Goal: Task Accomplishment & Management: Use online tool/utility

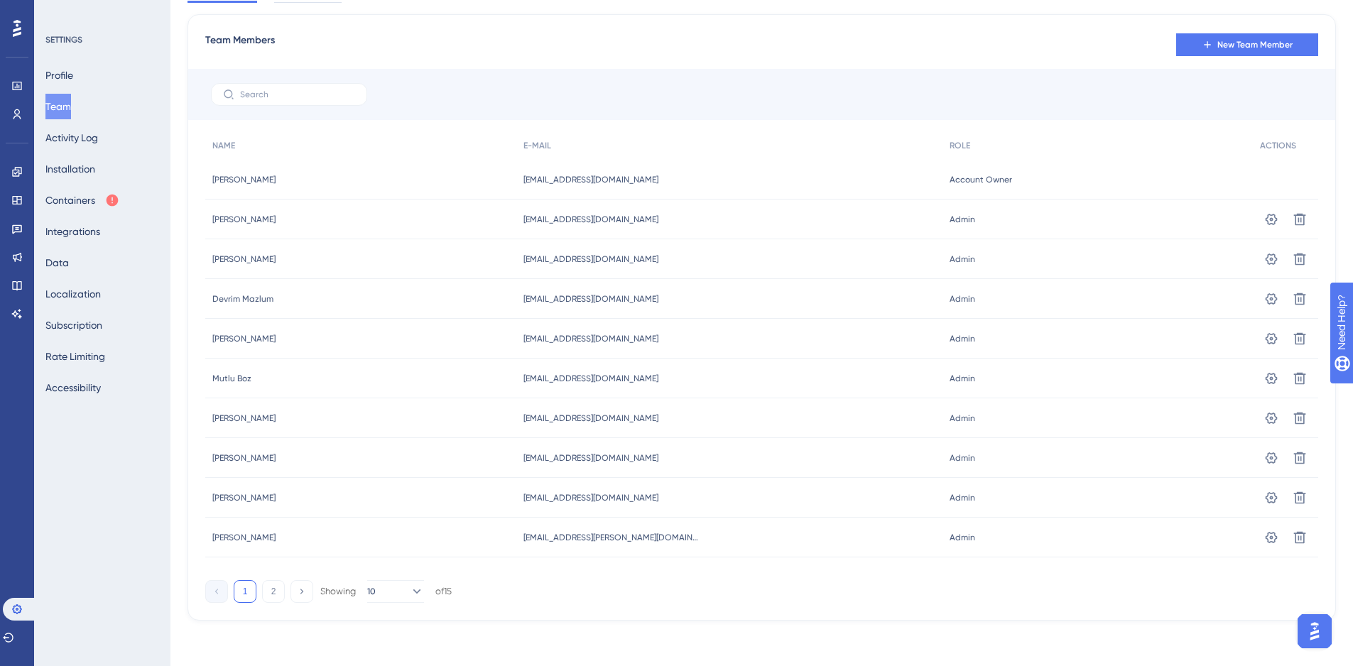
click at [104, 200] on button "Containers" at bounding box center [82, 201] width 74 height 26
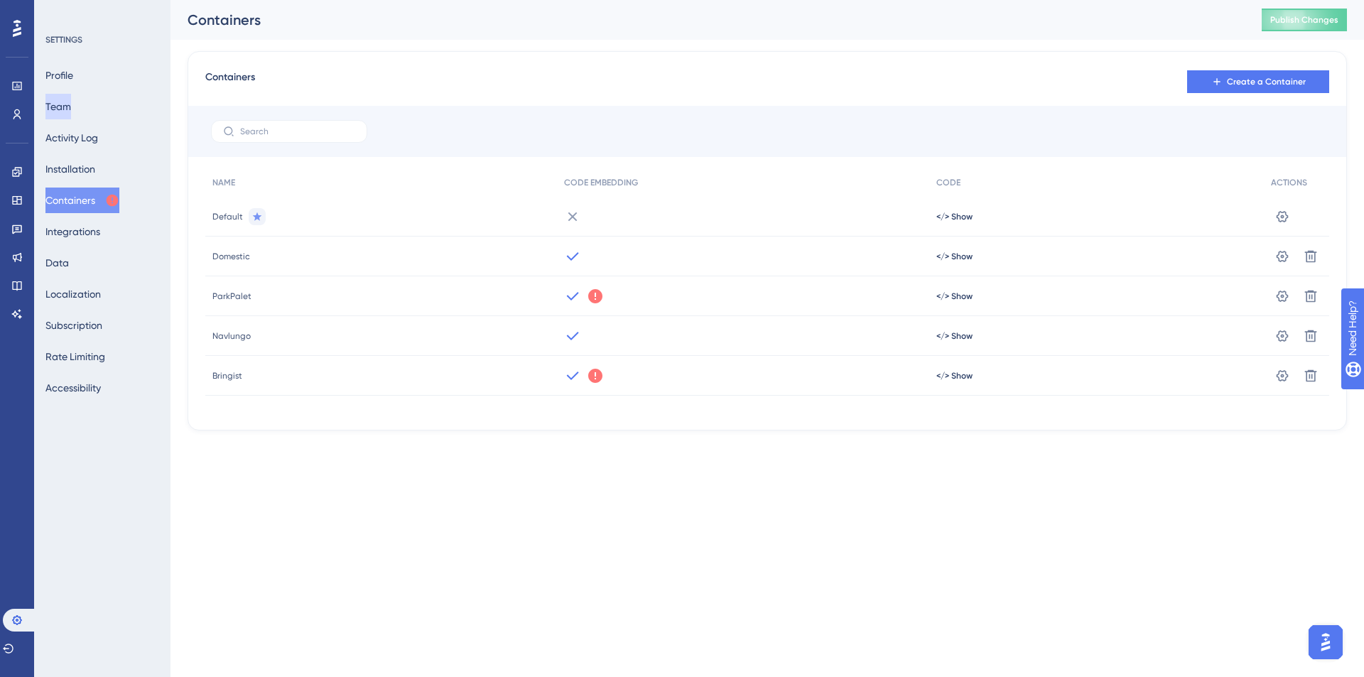
click at [71, 97] on button "Team" at bounding box center [58, 107] width 26 height 26
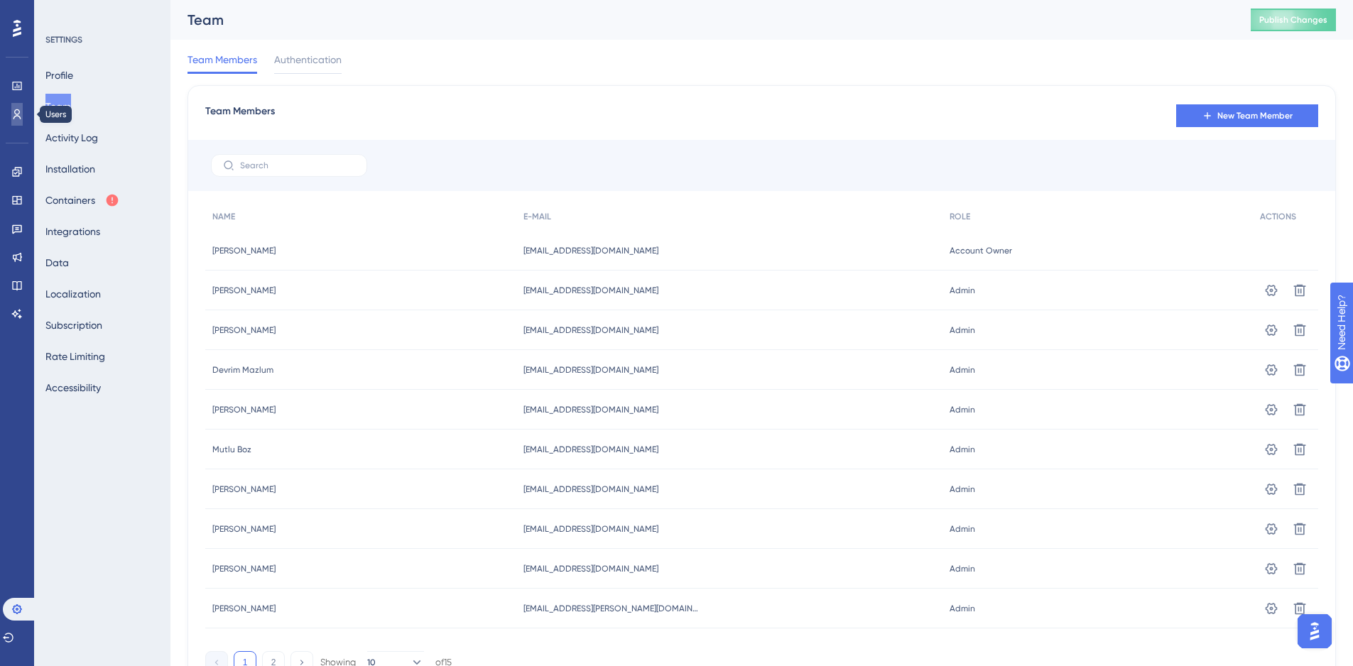
click at [16, 119] on icon at bounding box center [16, 114] width 11 height 11
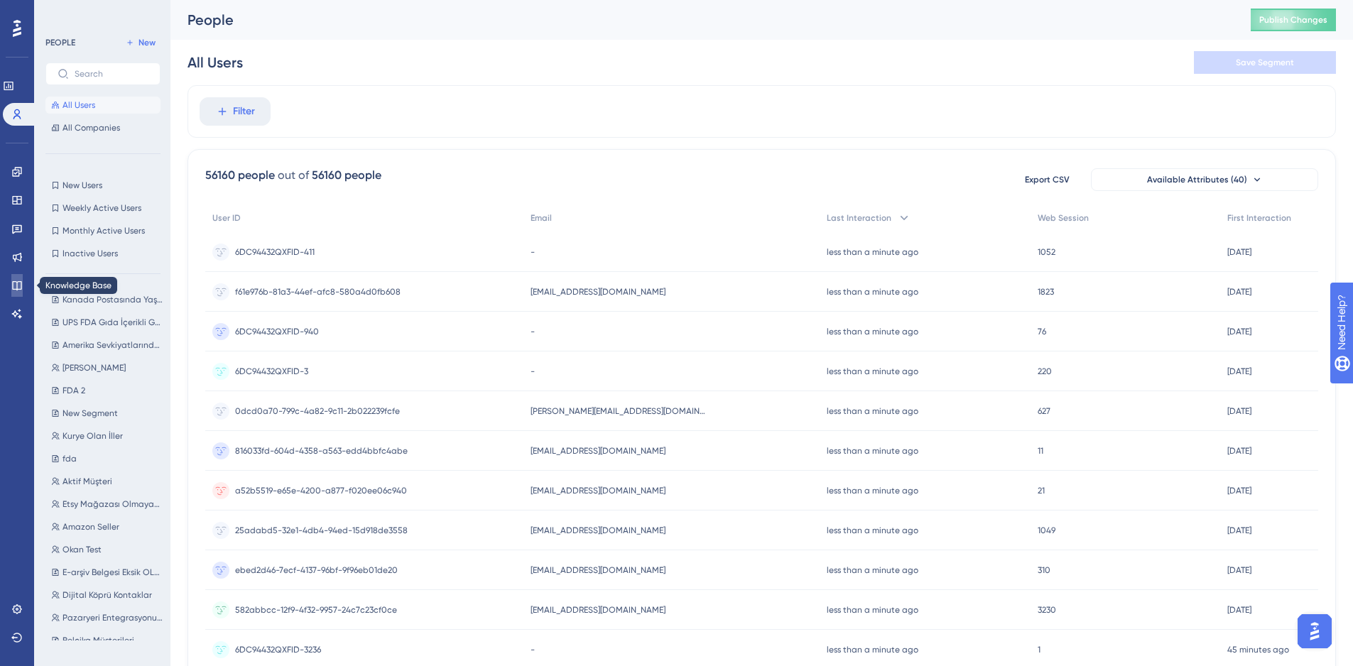
click at [18, 281] on icon at bounding box center [16, 285] width 11 height 11
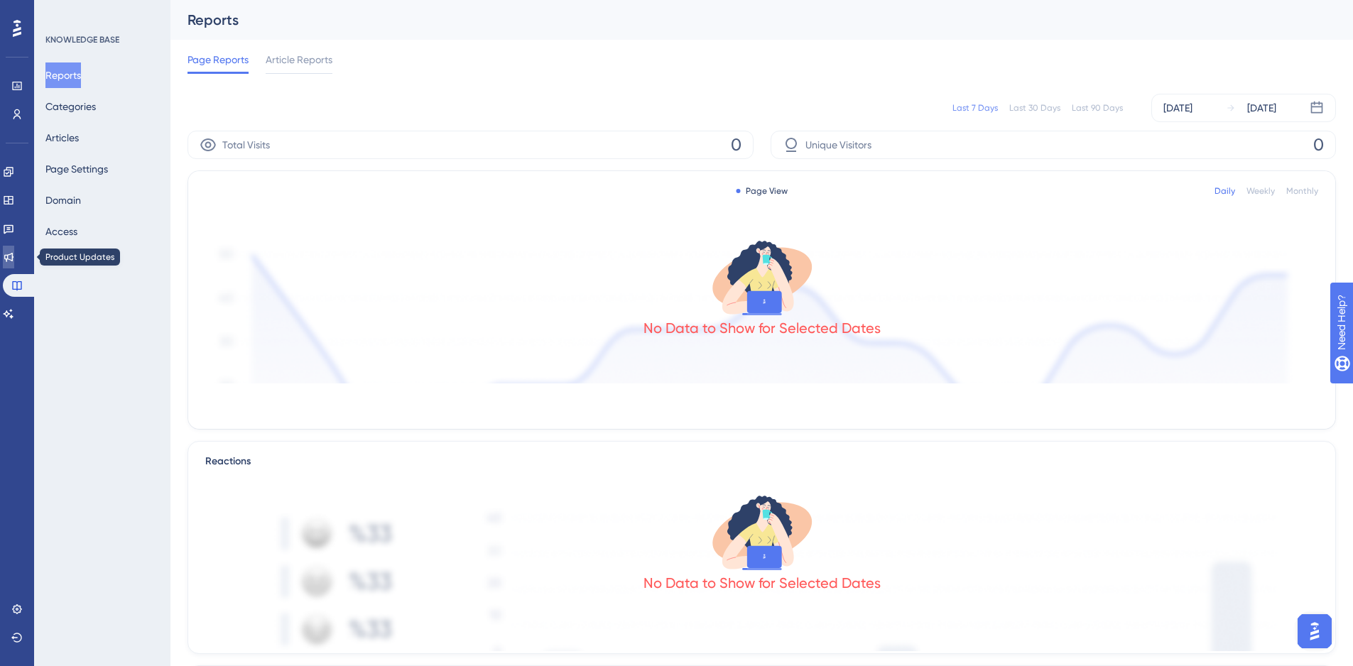
click at [13, 253] on icon at bounding box center [8, 256] width 11 height 11
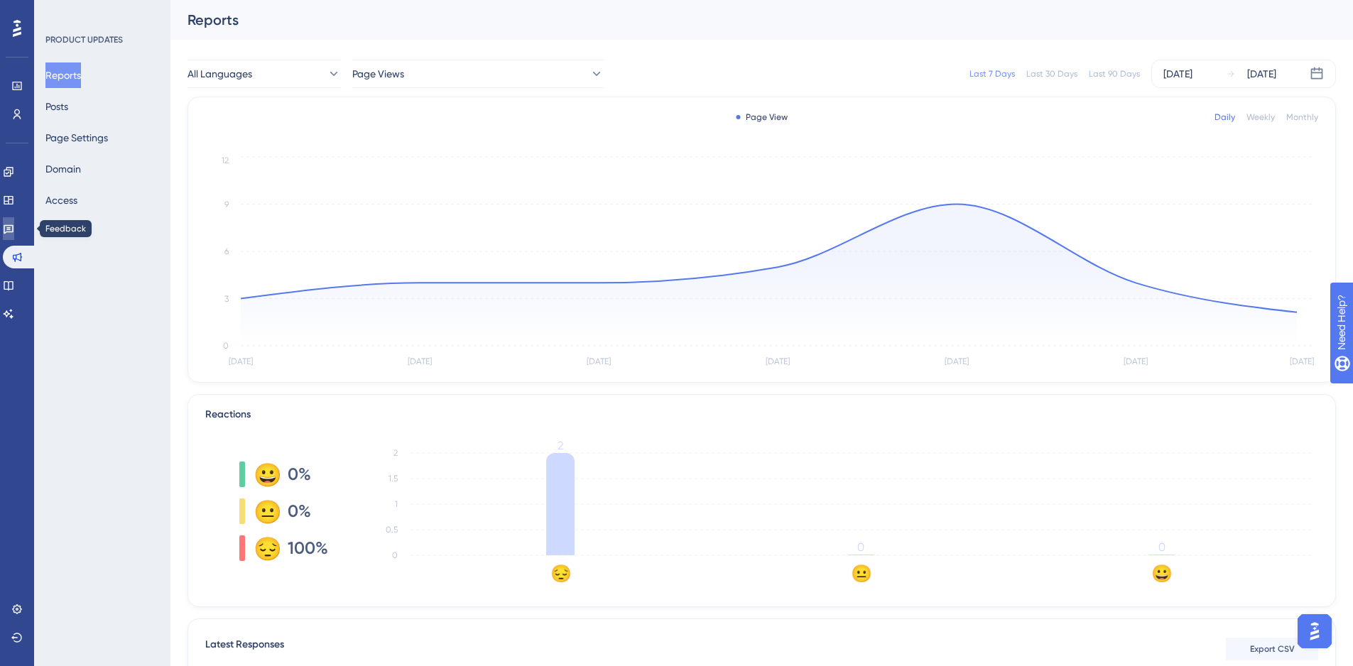
click at [14, 222] on link at bounding box center [8, 228] width 11 height 23
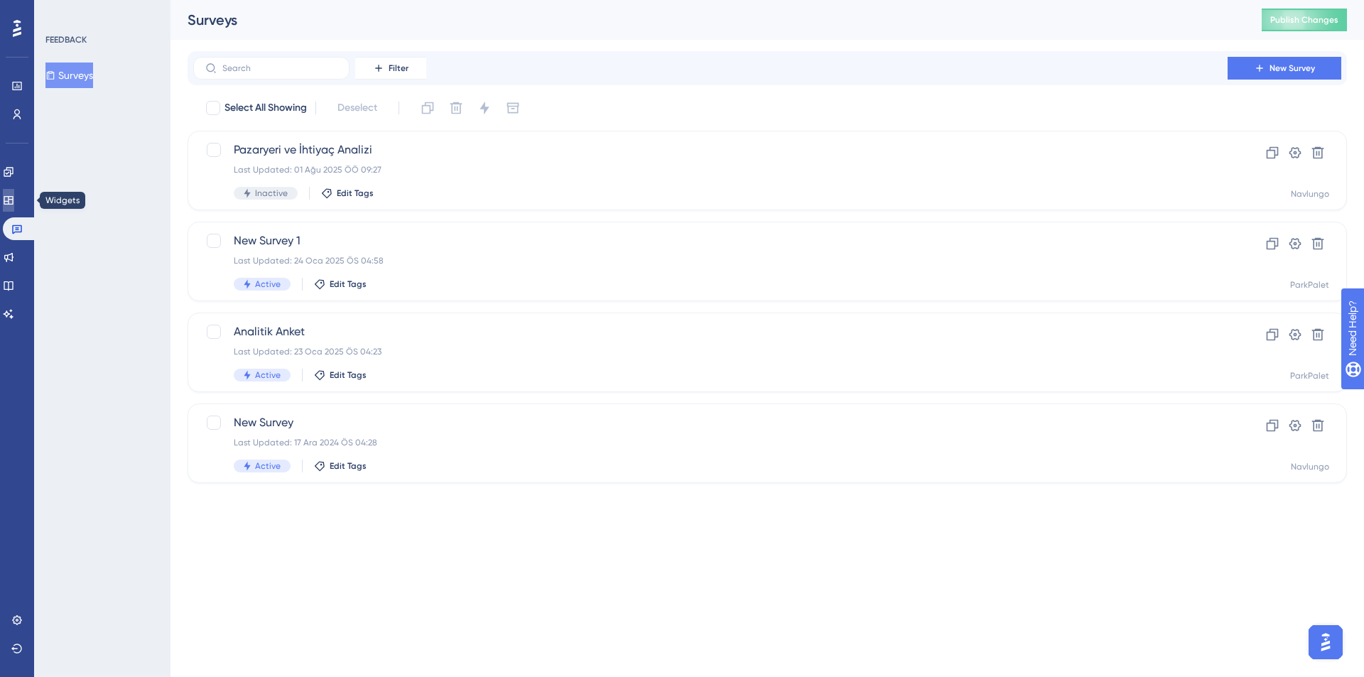
click at [13, 200] on icon at bounding box center [8, 200] width 9 height 9
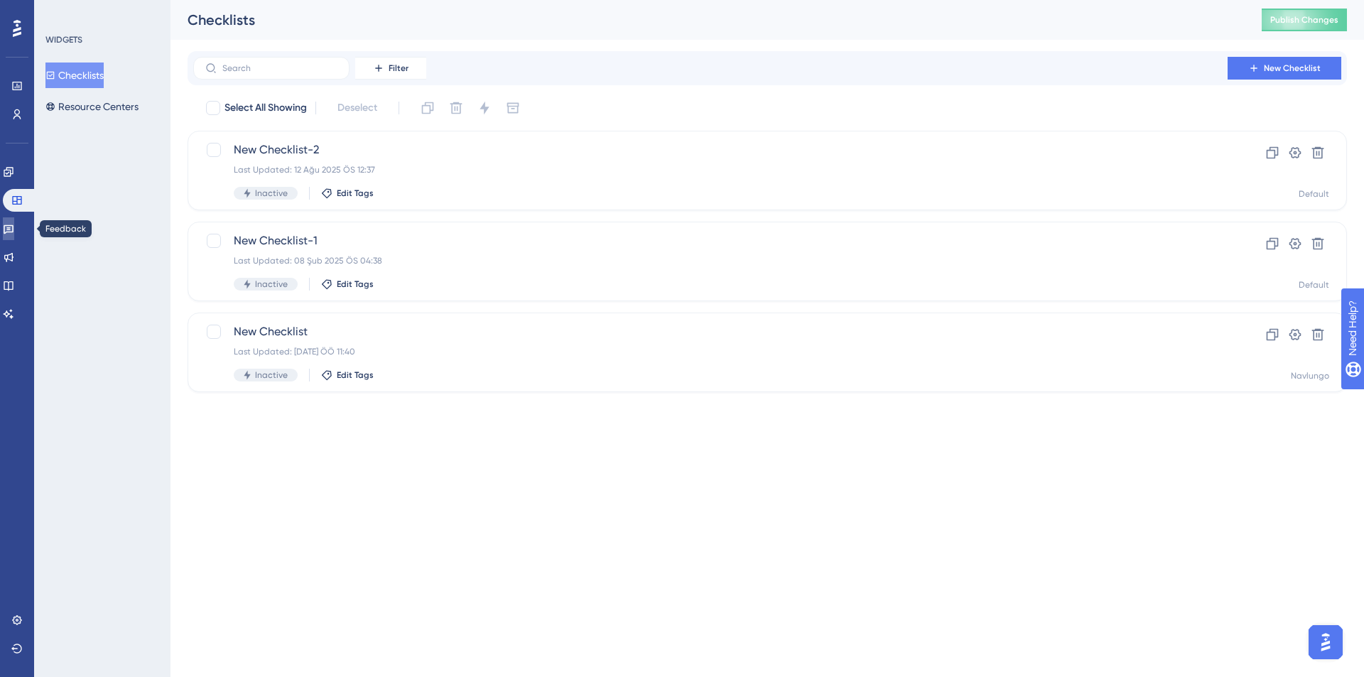
click at [14, 222] on link at bounding box center [8, 228] width 11 height 23
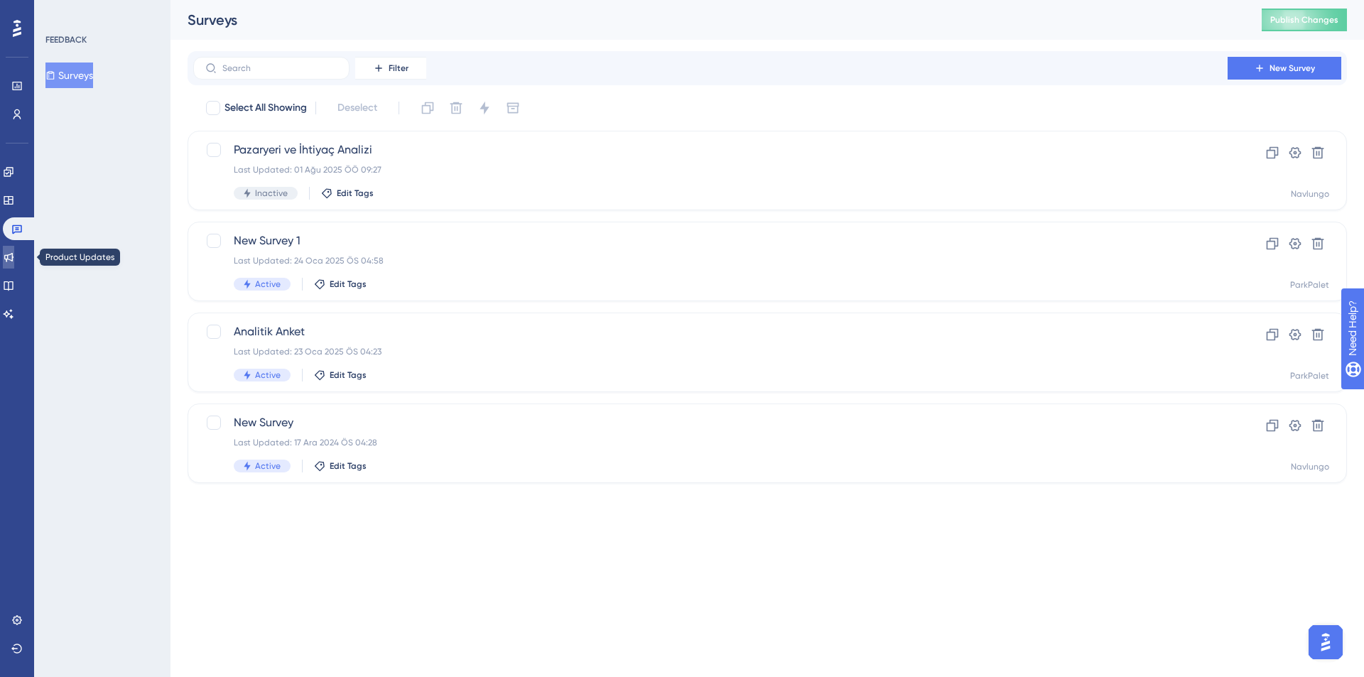
click at [14, 248] on link at bounding box center [8, 257] width 11 height 23
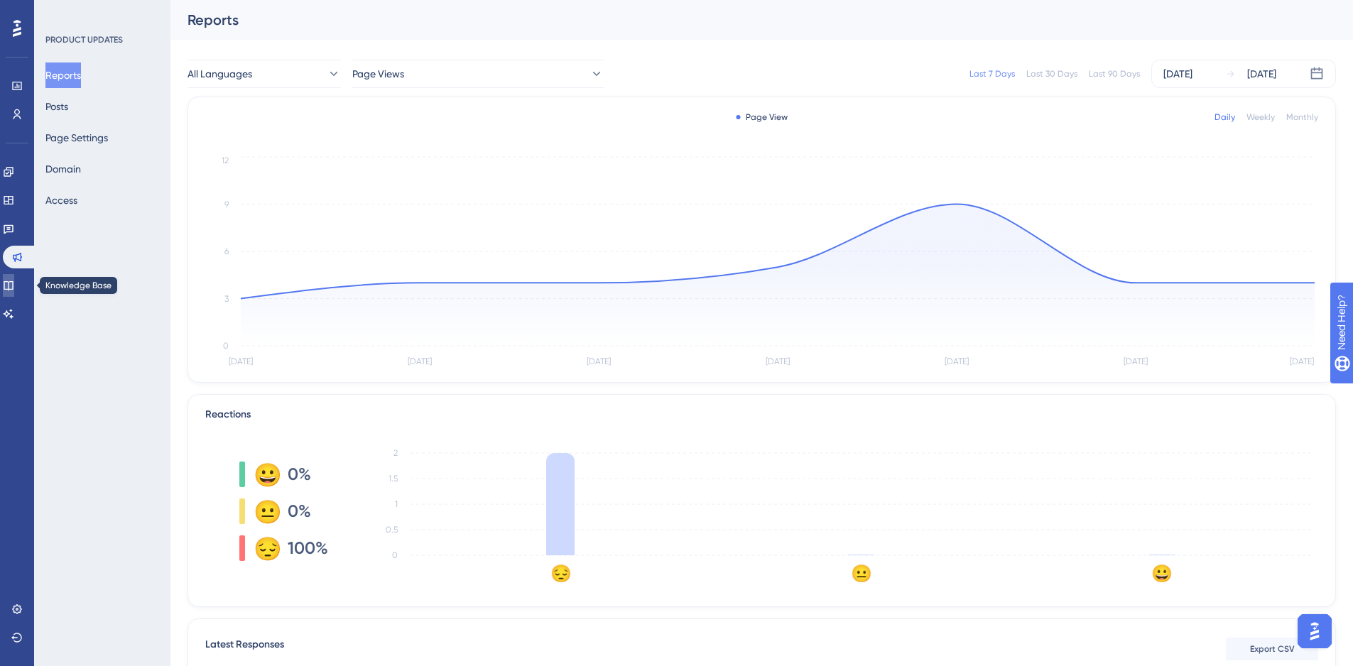
click at [14, 286] on icon at bounding box center [8, 285] width 11 height 11
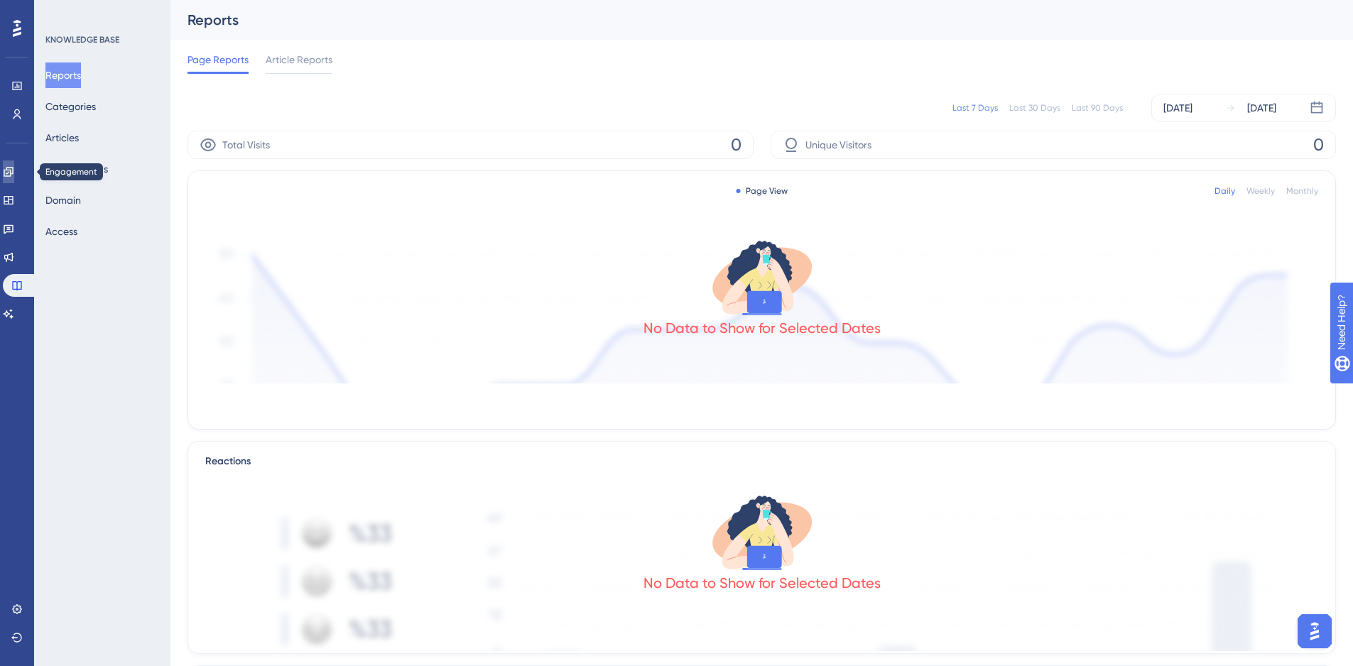
click at [14, 178] on link at bounding box center [8, 172] width 11 height 23
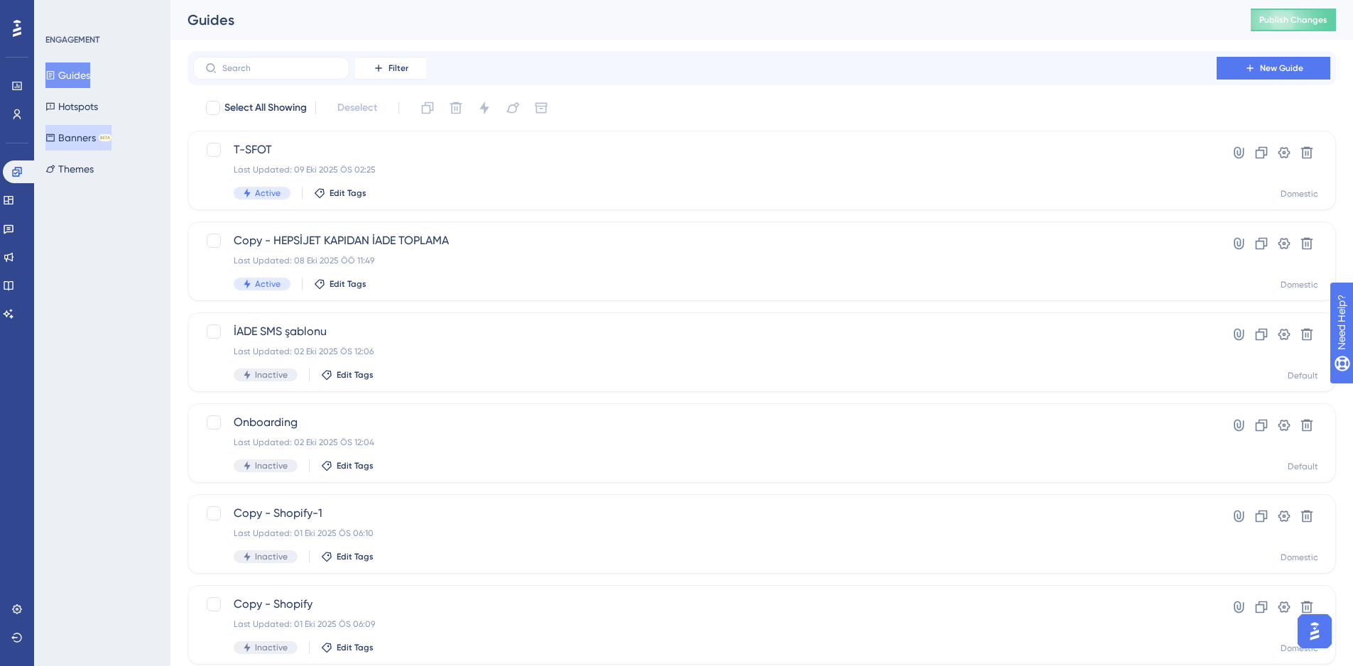
click at [76, 142] on button "Banners BETA" at bounding box center [78, 138] width 66 height 26
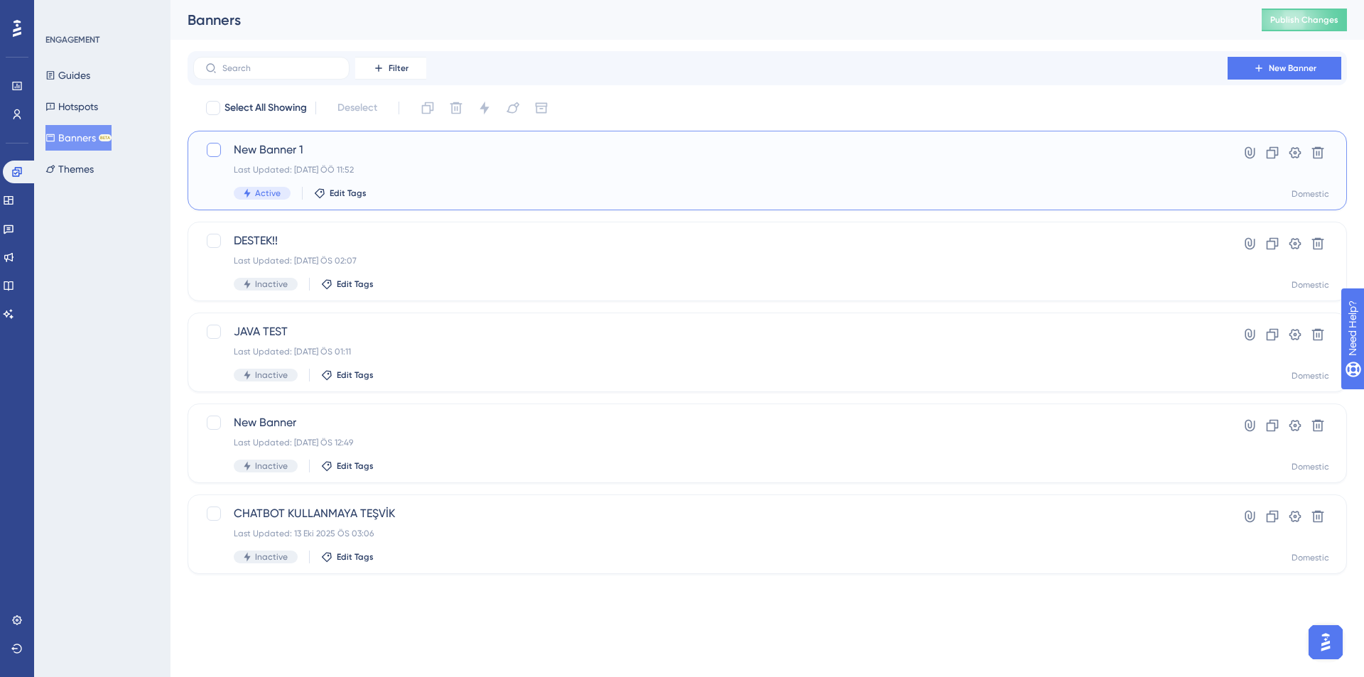
click at [215, 153] on div at bounding box center [214, 150] width 14 height 14
checkbox input "true"
click at [477, 104] on button at bounding box center [484, 108] width 23 height 23
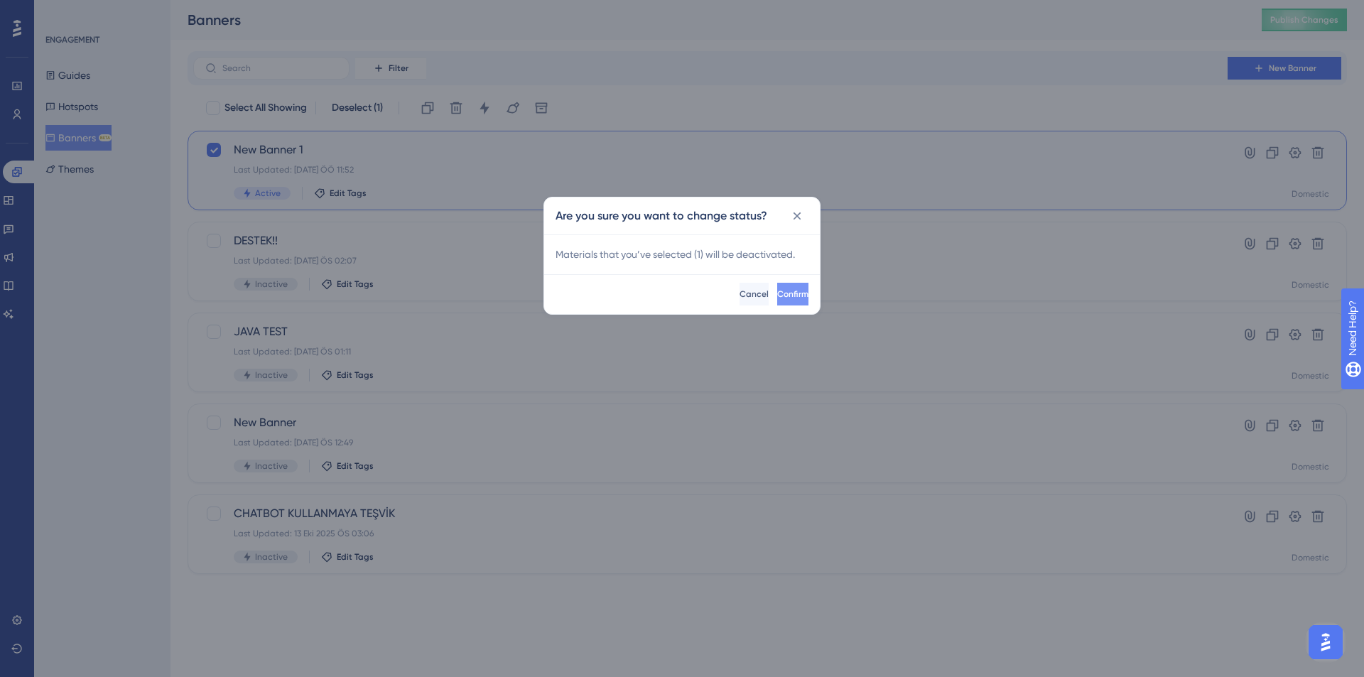
click at [777, 293] on span "Confirm" at bounding box center [792, 293] width 31 height 11
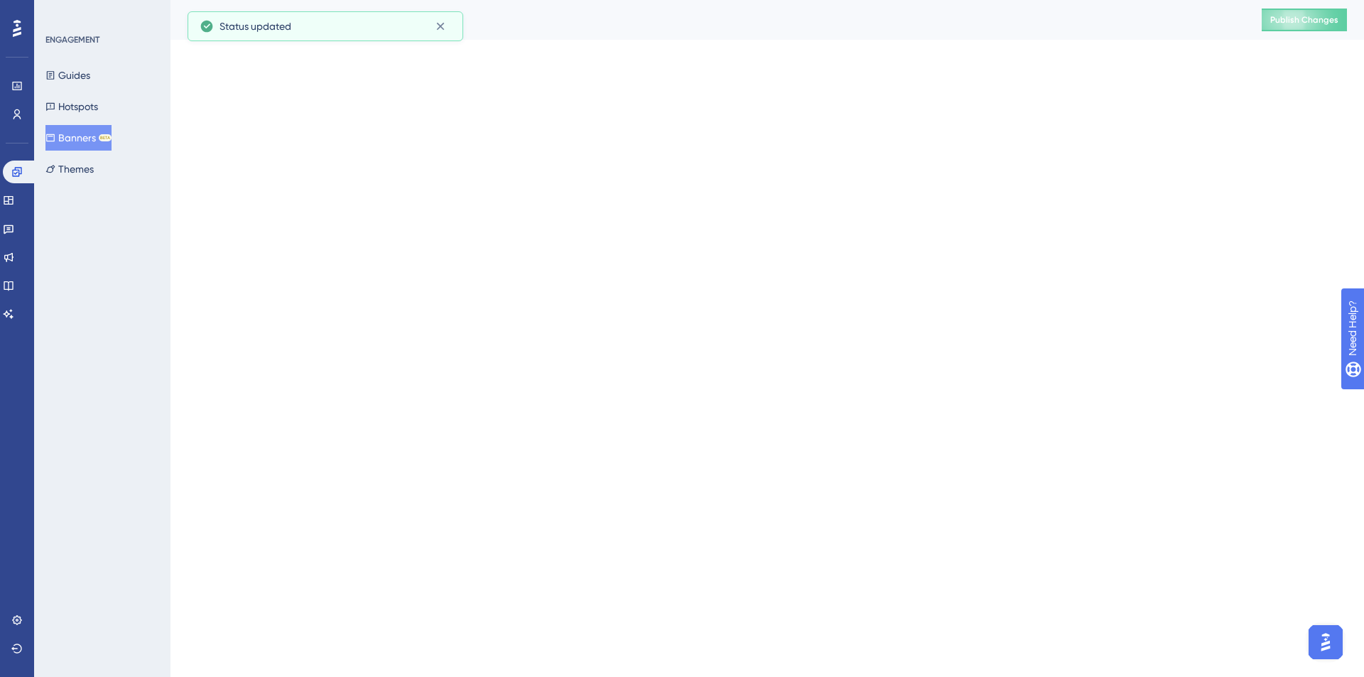
click at [1291, 67] on html "Performance Users Engagement Widgets Feedback Product Updates Knowledge Base AI…" at bounding box center [682, 42] width 1364 height 85
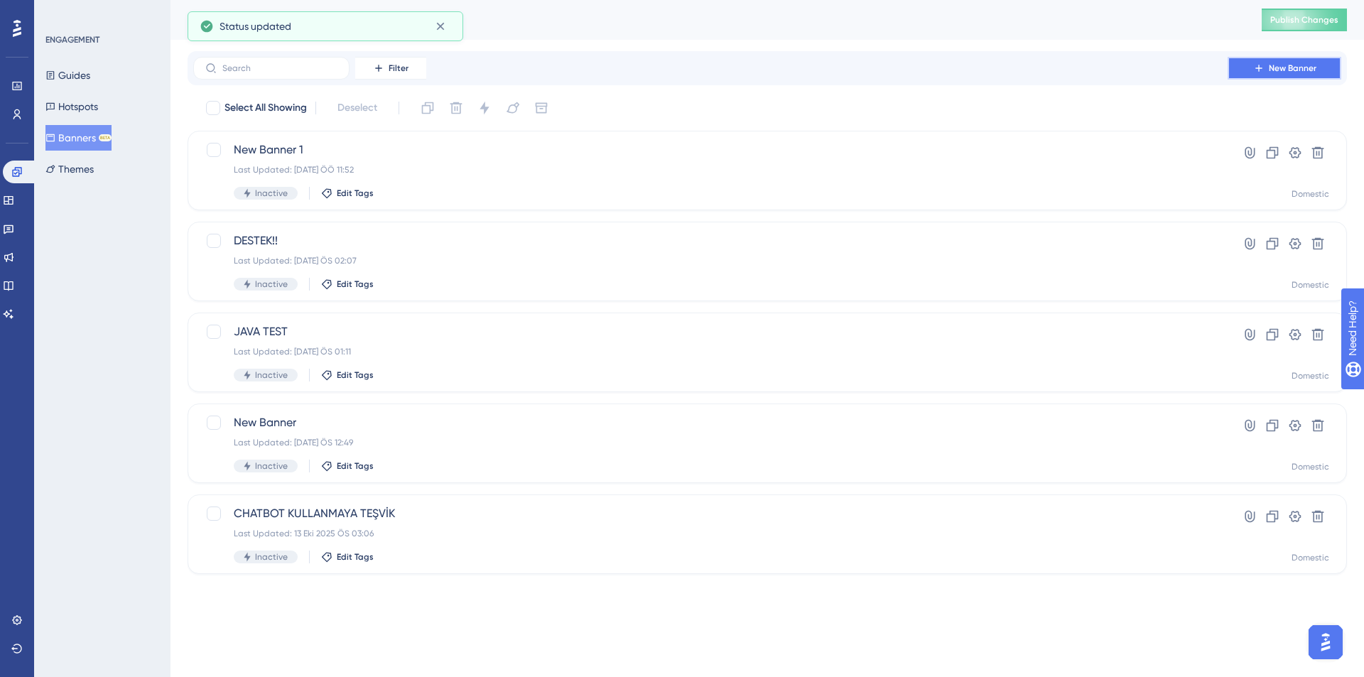
click at [1300, 62] on button "New Banner" at bounding box center [1284, 68] width 114 height 23
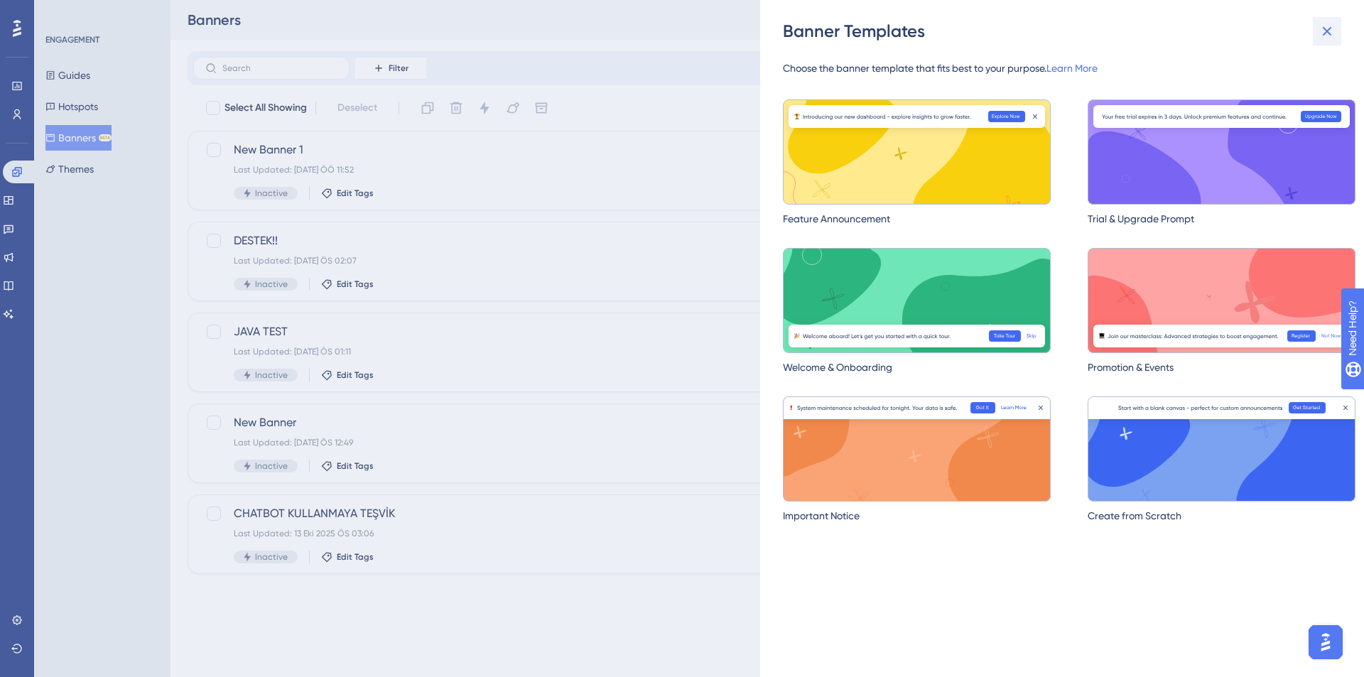
click at [1339, 30] on button at bounding box center [1327, 31] width 28 height 28
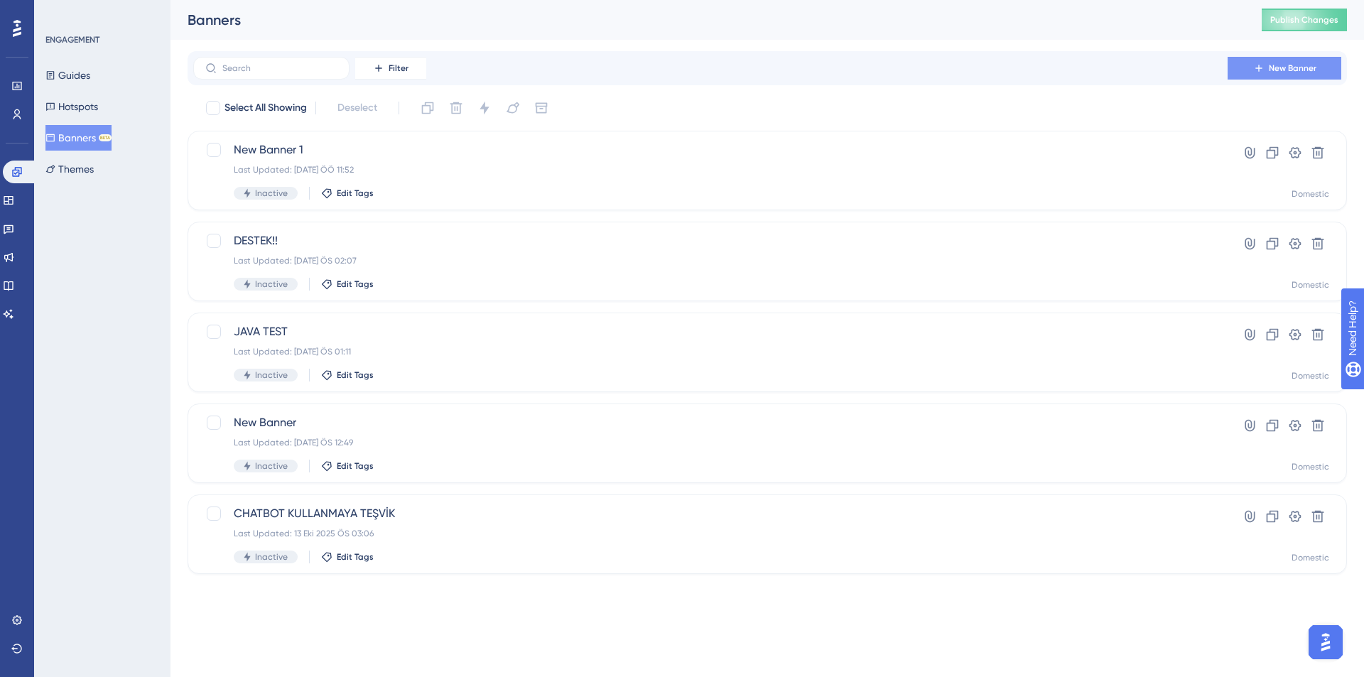
click at [1291, 65] on span "New Banner" at bounding box center [1292, 68] width 48 height 11
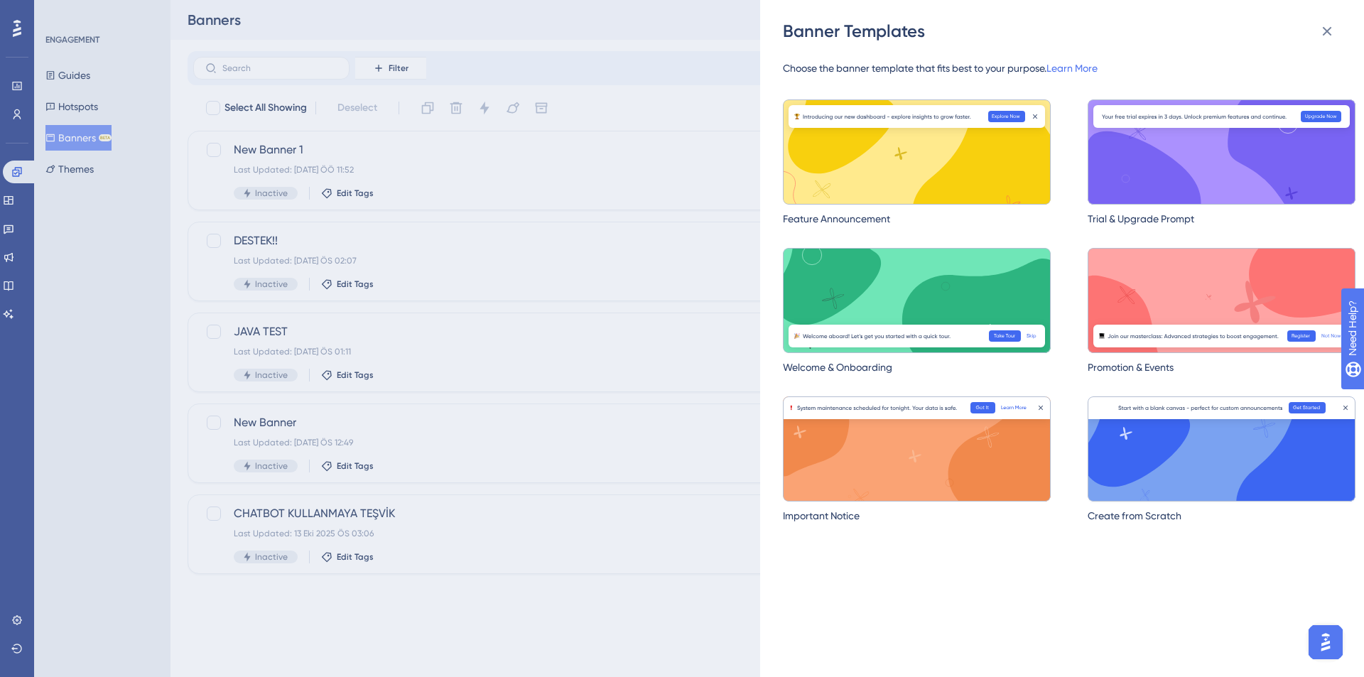
click at [1143, 457] on img at bounding box center [1221, 448] width 268 height 105
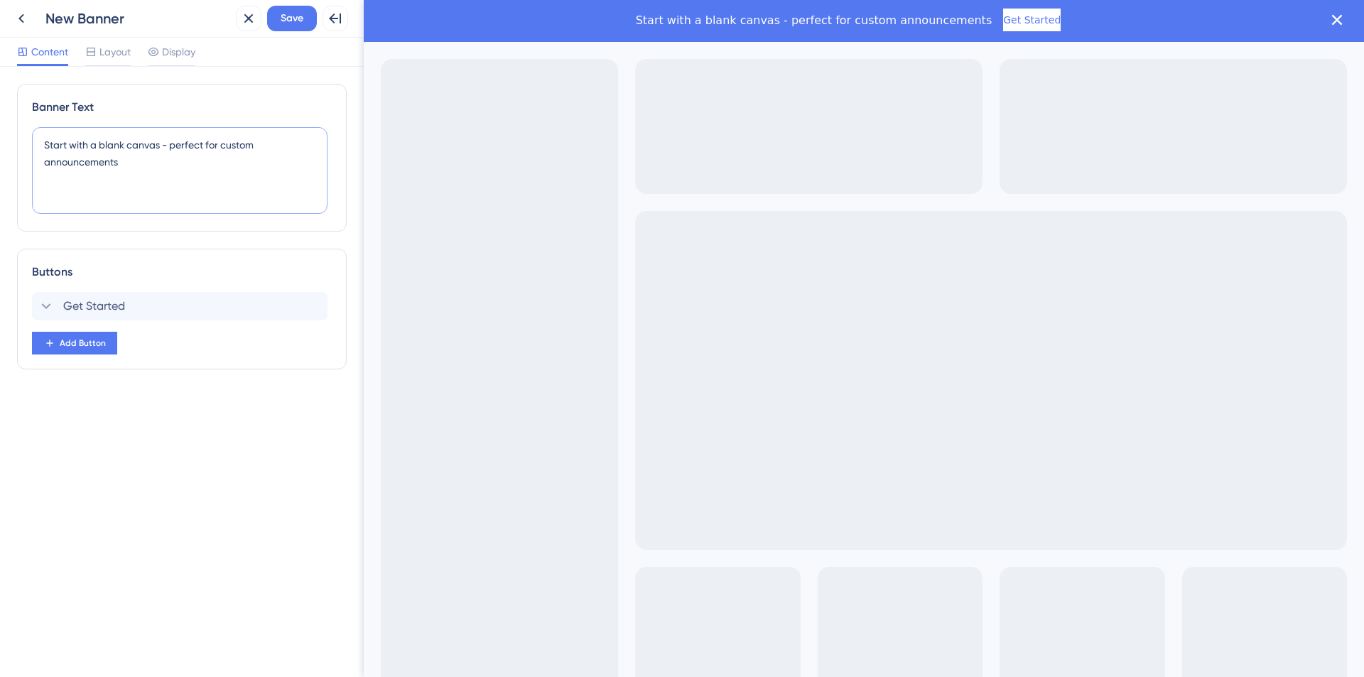
click at [148, 165] on textarea "Start with a blank canvas - perfect for custom announcements" at bounding box center [179, 170] width 295 height 87
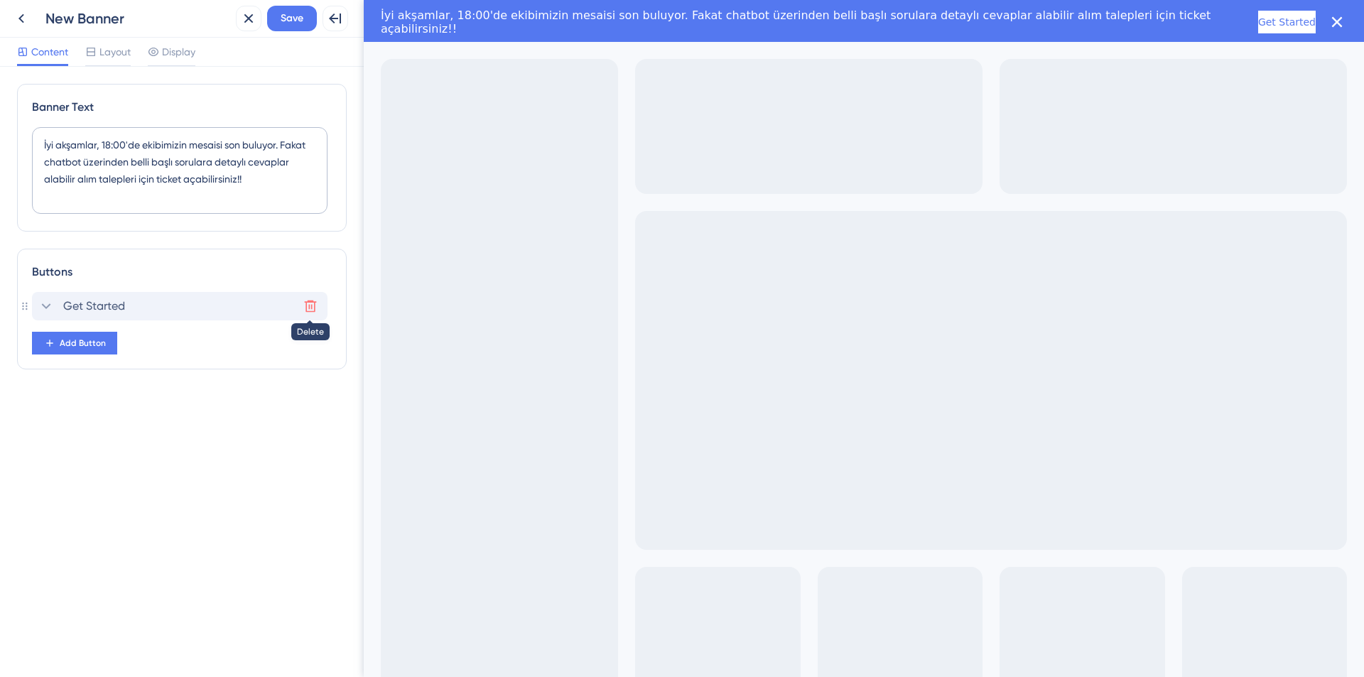
click at [315, 306] on icon at bounding box center [310, 306] width 14 height 14
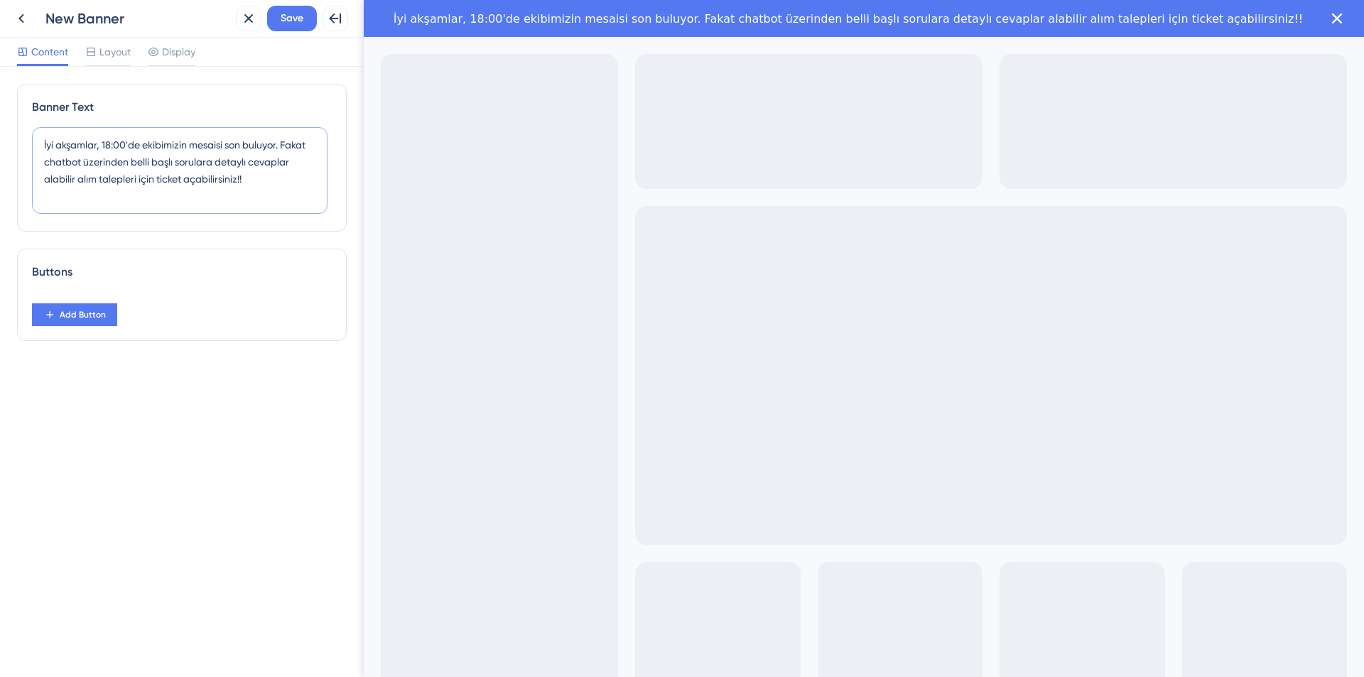
click at [261, 179] on textarea "İyi akşamlar, 18:00'de ekibimizin mesaisi son buluyor. Fakat chatbot üzerinden …" at bounding box center [179, 170] width 295 height 87
paste textarea "🤑"
click at [278, 175] on textarea "İyi akşamlar, 18:00'de ekibimizin mesaisi son buluyor. Fakat chatbot üzerinden …" at bounding box center [179, 170] width 295 height 87
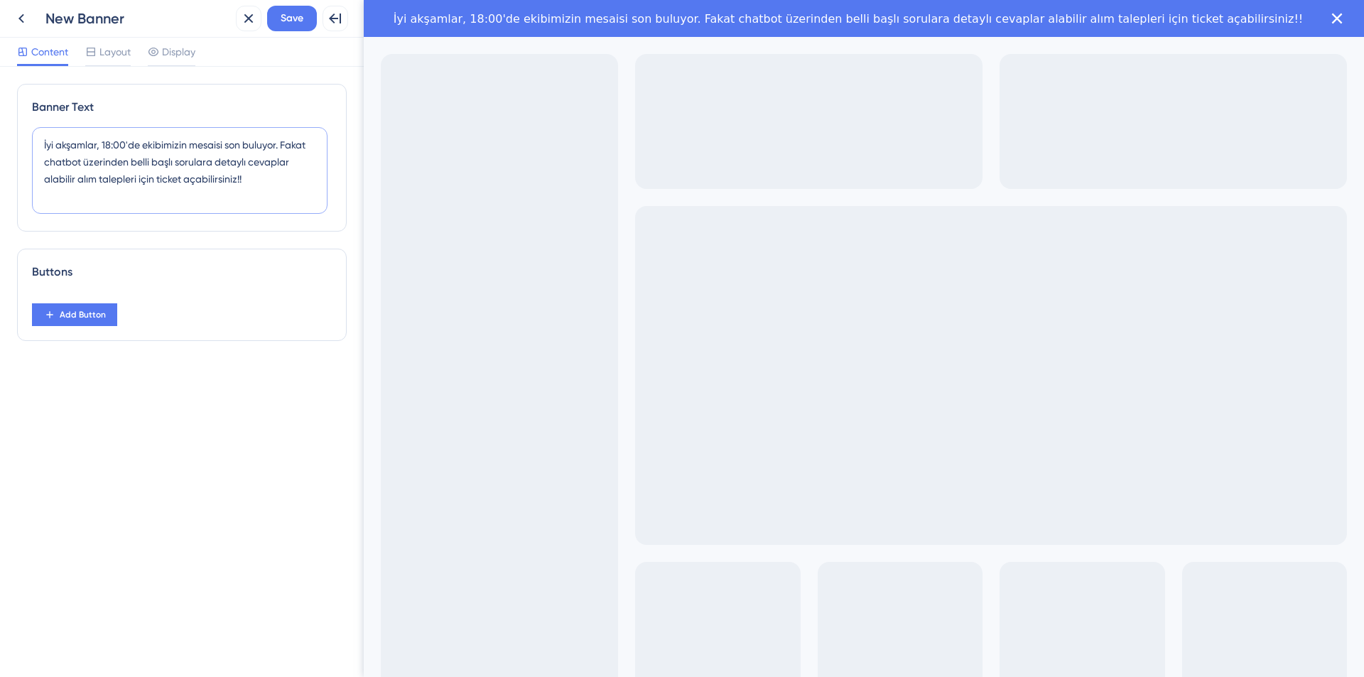
paste textarea "💯"
paste textarea "✅"
click at [41, 145] on textarea "İyi akşamlar, 18:00'de ekibimizin mesaisi son buluyor. Fakat chatbot üzerinden …" at bounding box center [179, 170] width 295 height 87
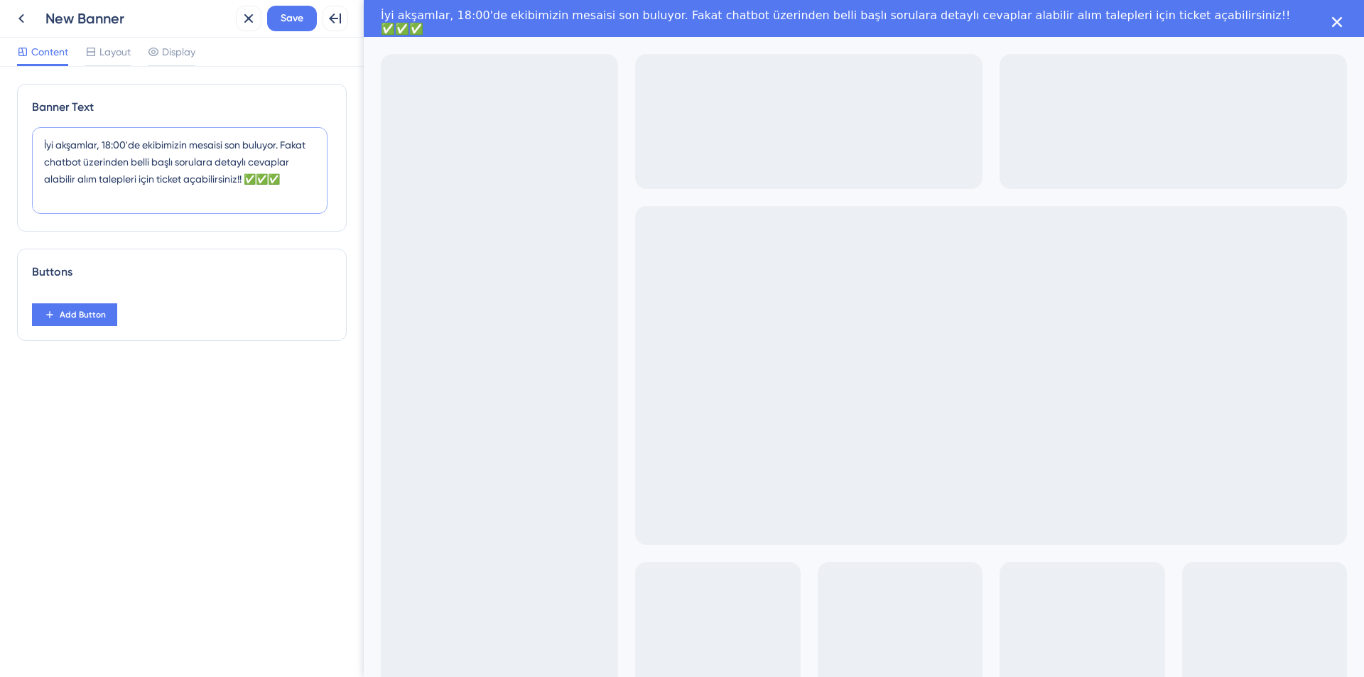
paste textarea "✅"
click at [87, 195] on textarea "✅✅✅ İyi akşamlar, 18:00'de ekibimizin mesaisi son buluyor. Fakat chatbot üzerin…" at bounding box center [179, 170] width 295 height 87
click at [83, 146] on textarea "✅✅✅ İyi akşamlar, 18:00'de ekibimizin mesaisi son buluyor. Fakat chatbot üzerin…" at bounding box center [179, 170] width 295 height 87
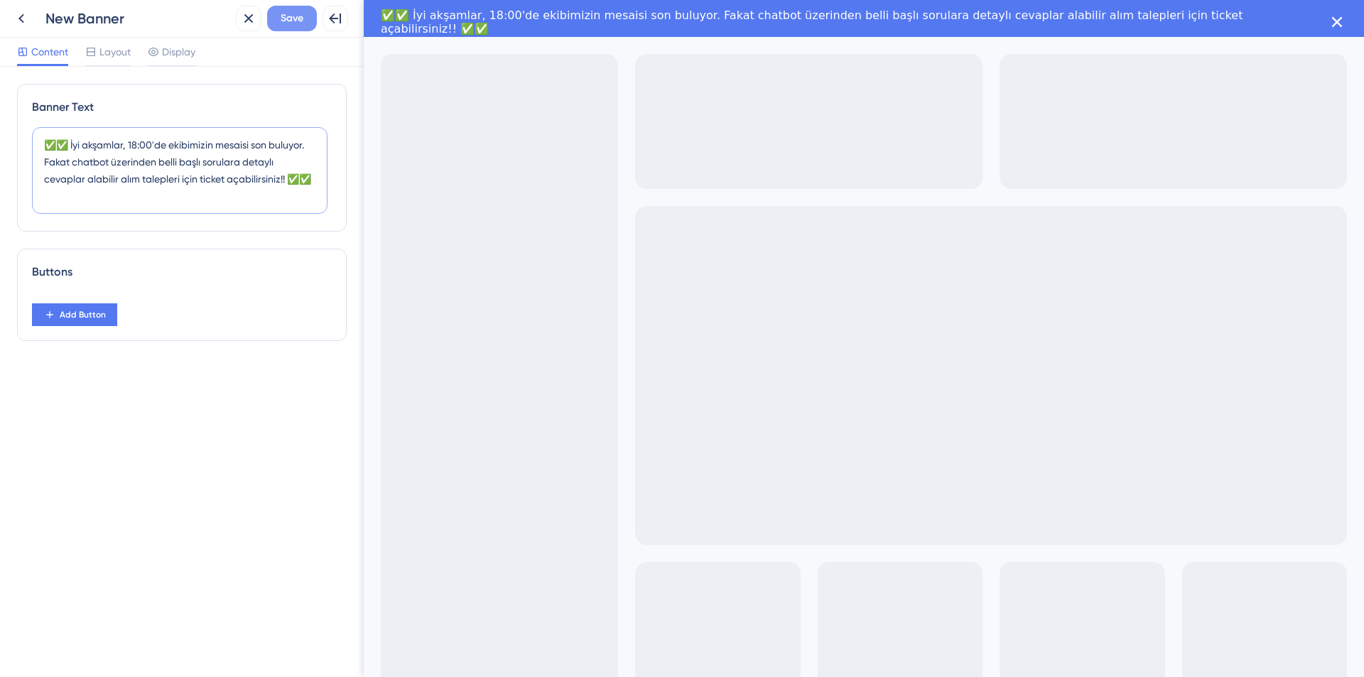
type textarea "✅✅ İyi akşamlar, 18:00'de ekibimizin mesaisi son buluyor. Fakat chatbot üzerind…"
click at [295, 13] on span "Save" at bounding box center [292, 18] width 23 height 17
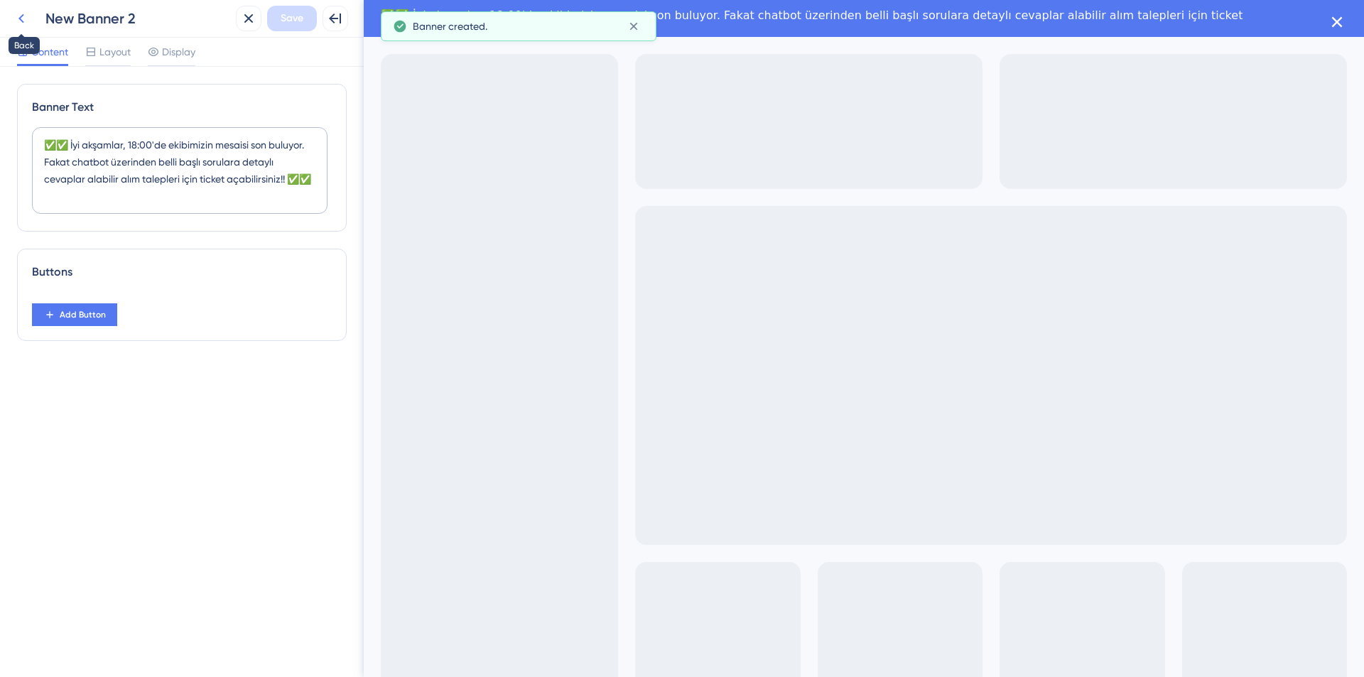
click at [28, 7] on button at bounding box center [22, 19] width 26 height 26
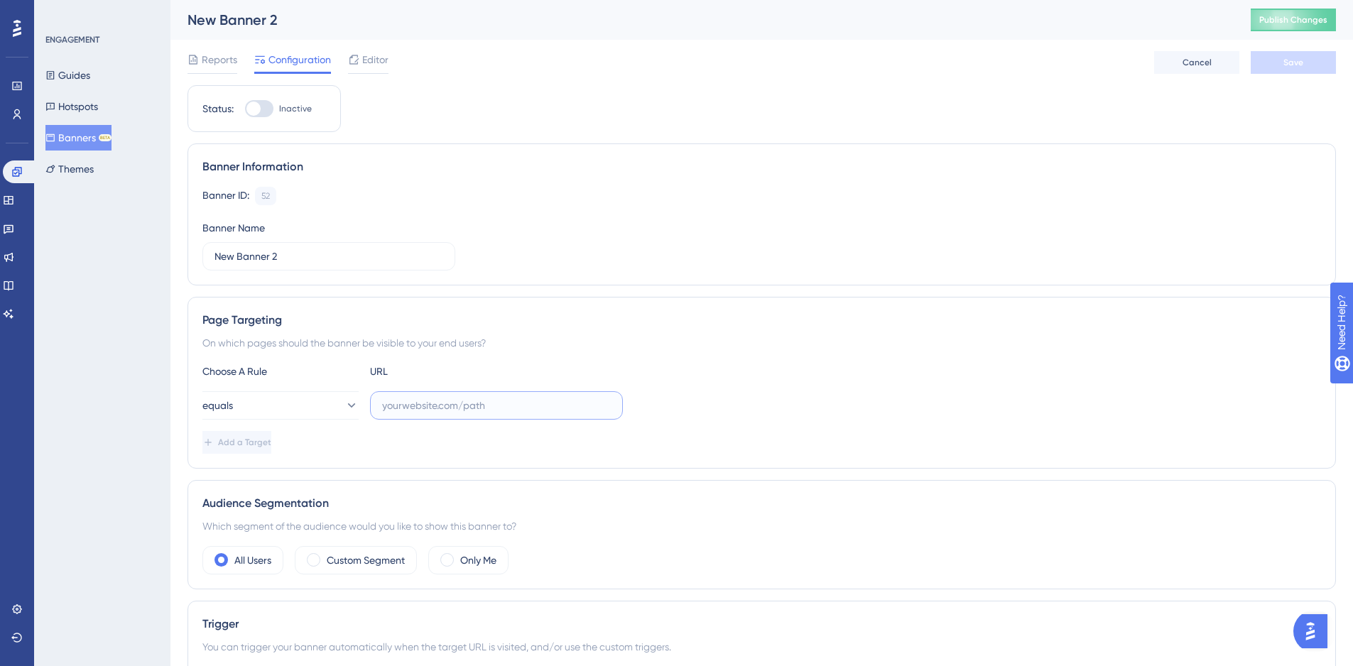
click at [426, 411] on input "text" at bounding box center [496, 406] width 229 height 16
paste input "[URL][DOMAIN_NAME]"
type input "[URL][DOMAIN_NAME]"
click at [325, 415] on button "equals" at bounding box center [280, 405] width 156 height 28
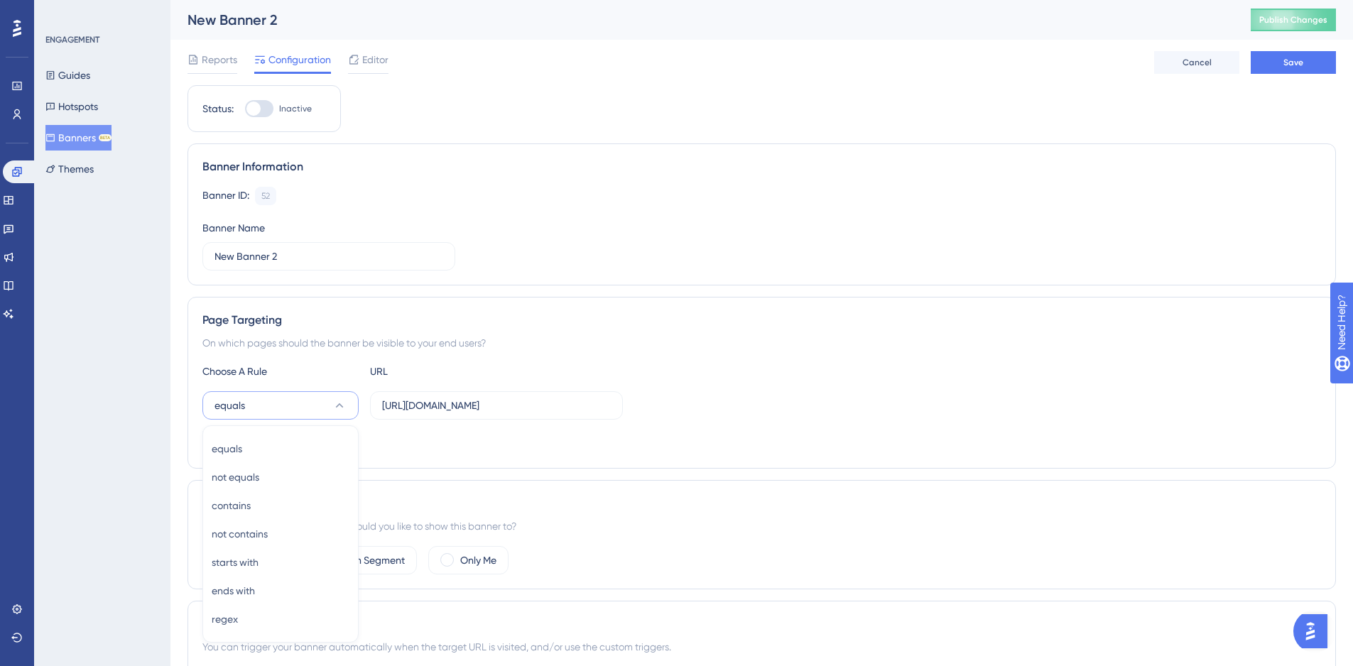
scroll to position [200, 0]
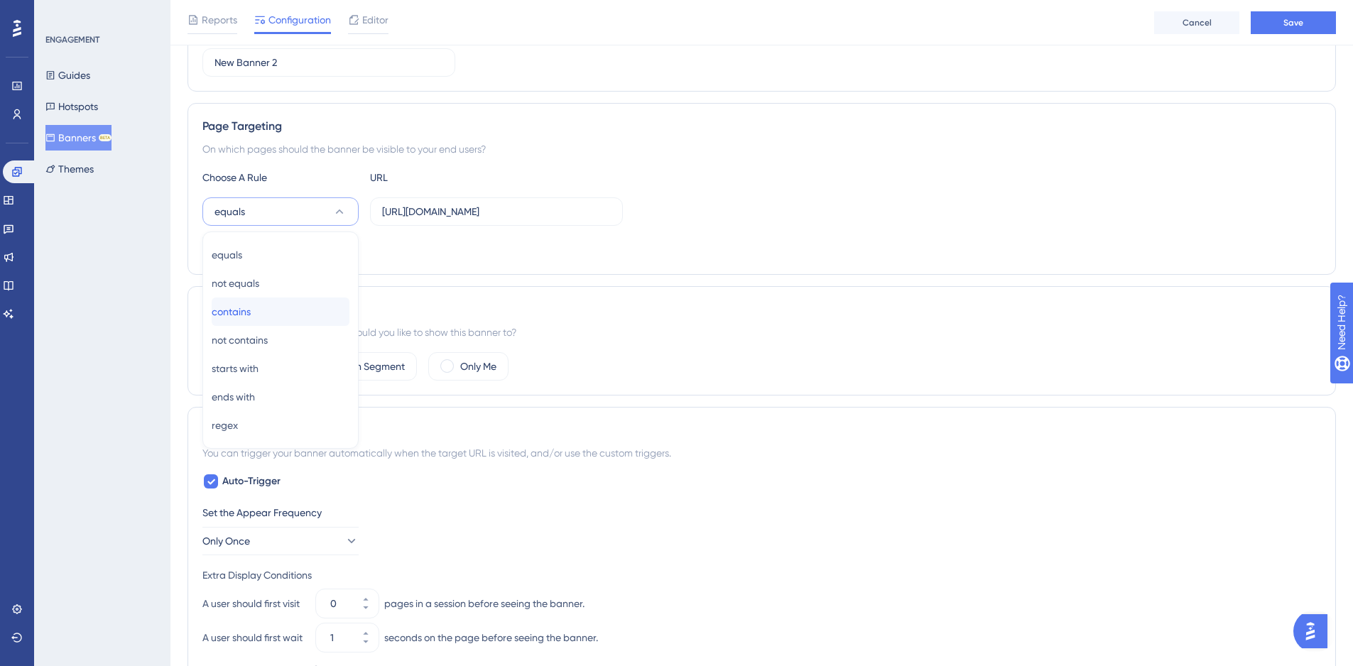
click at [289, 309] on div "contains contains" at bounding box center [281, 312] width 138 height 28
click at [341, 138] on div "Page Targeting On which pages should the banner be visible to your end users? C…" at bounding box center [762, 189] width 1148 height 172
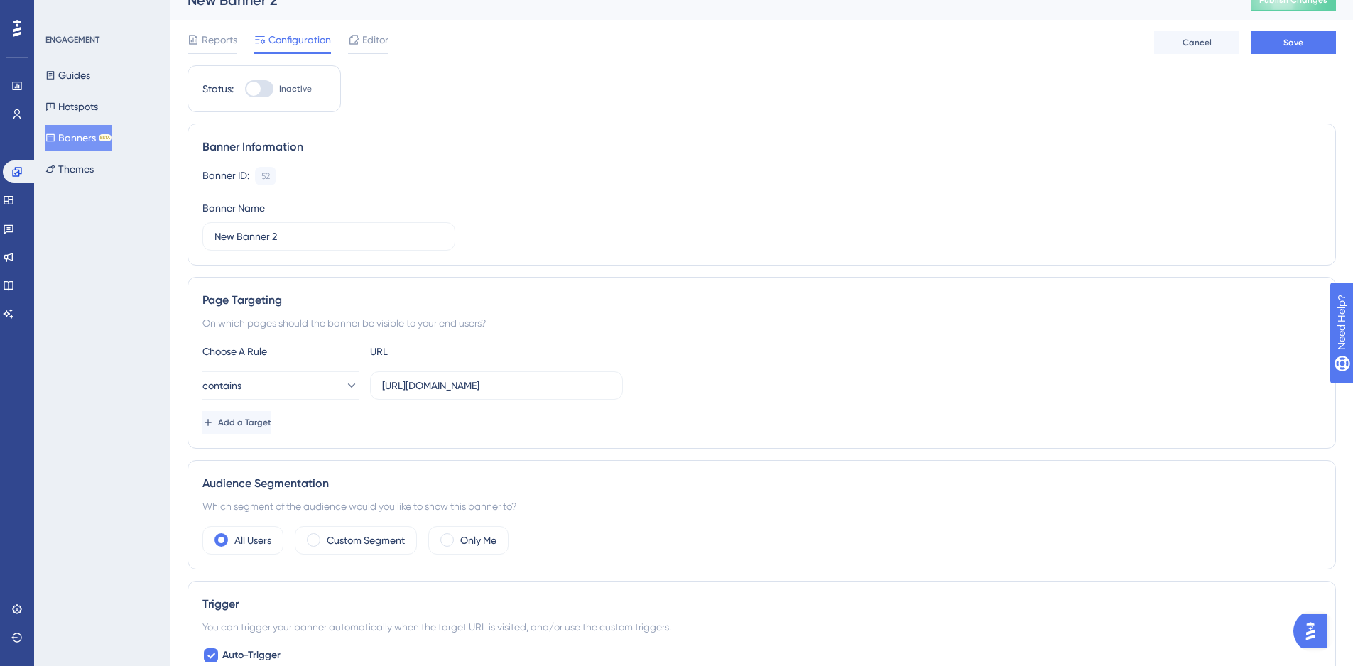
scroll to position [12, 0]
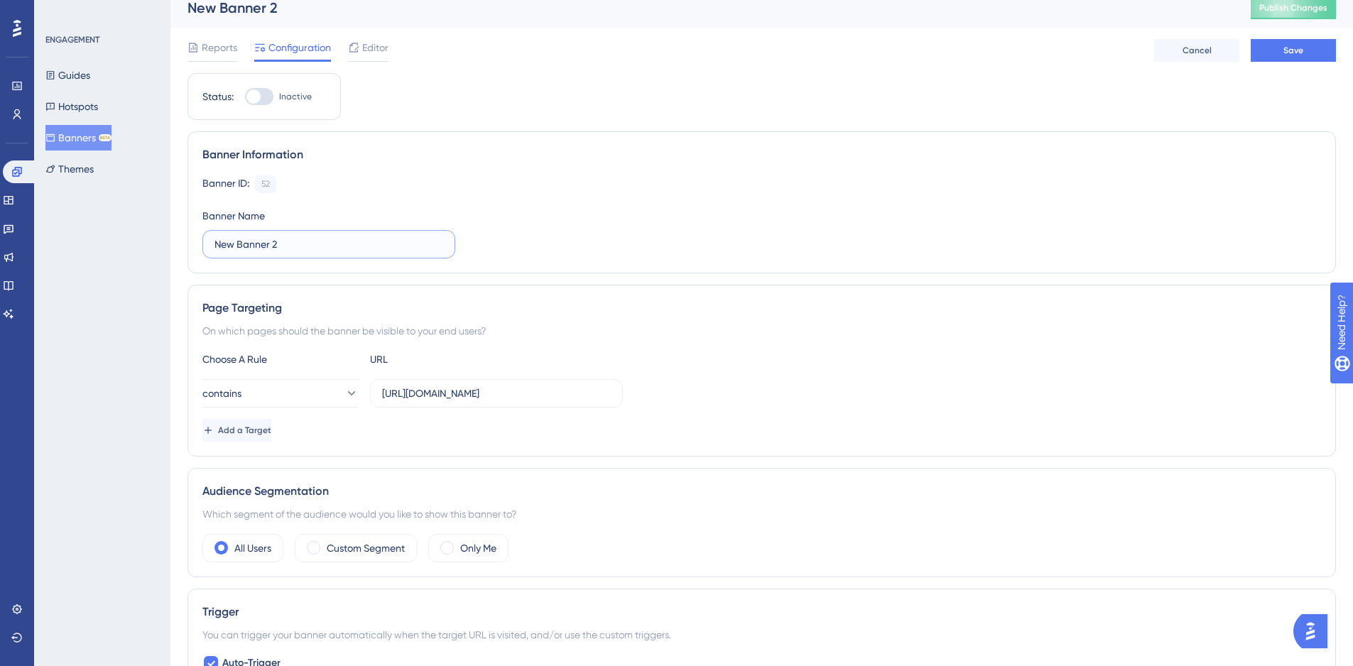
click at [310, 239] on input "New Banner 2" at bounding box center [328, 245] width 229 height 16
type input "İyi akşamlar"
drag, startPoint x: 267, startPoint y: 85, endPoint x: 254, endPoint y: 95, distance: 16.6
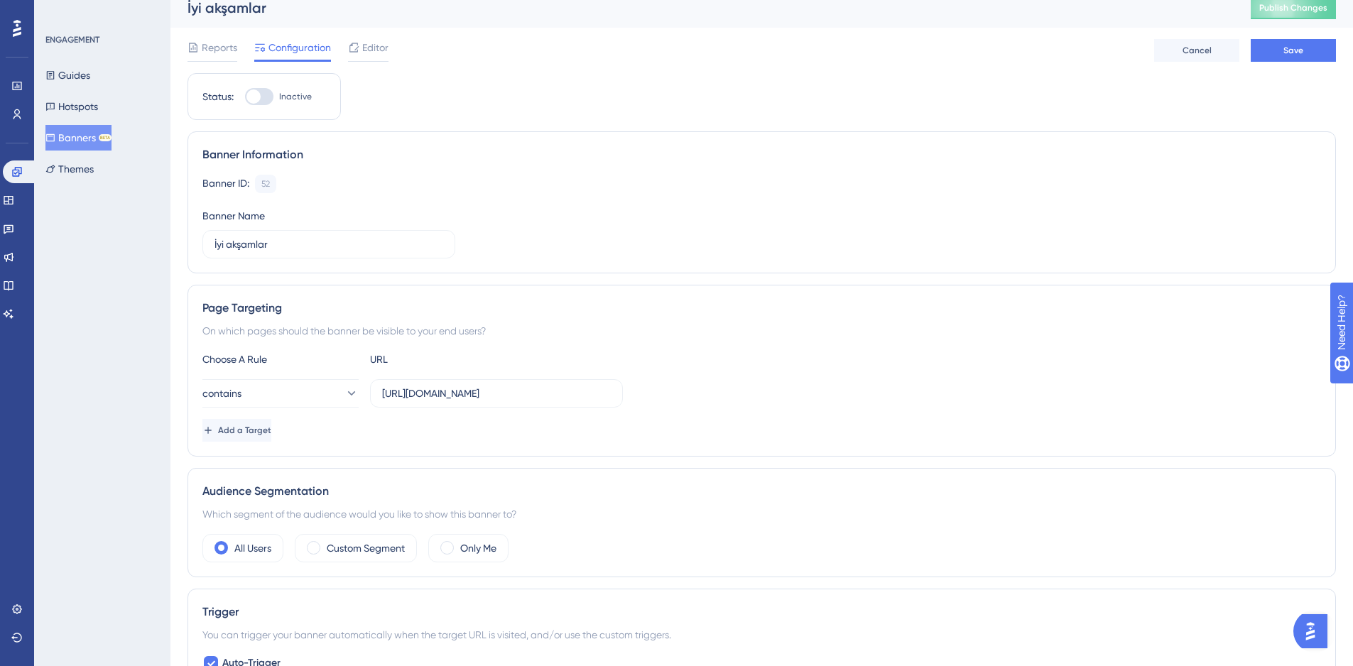
click at [254, 95] on div "Status: Inactive" at bounding box center [264, 96] width 153 height 47
click at [254, 95] on div at bounding box center [253, 96] width 14 height 14
click at [245, 97] on input "Inactive" at bounding box center [244, 97] width 1 height 1
checkbox input "true"
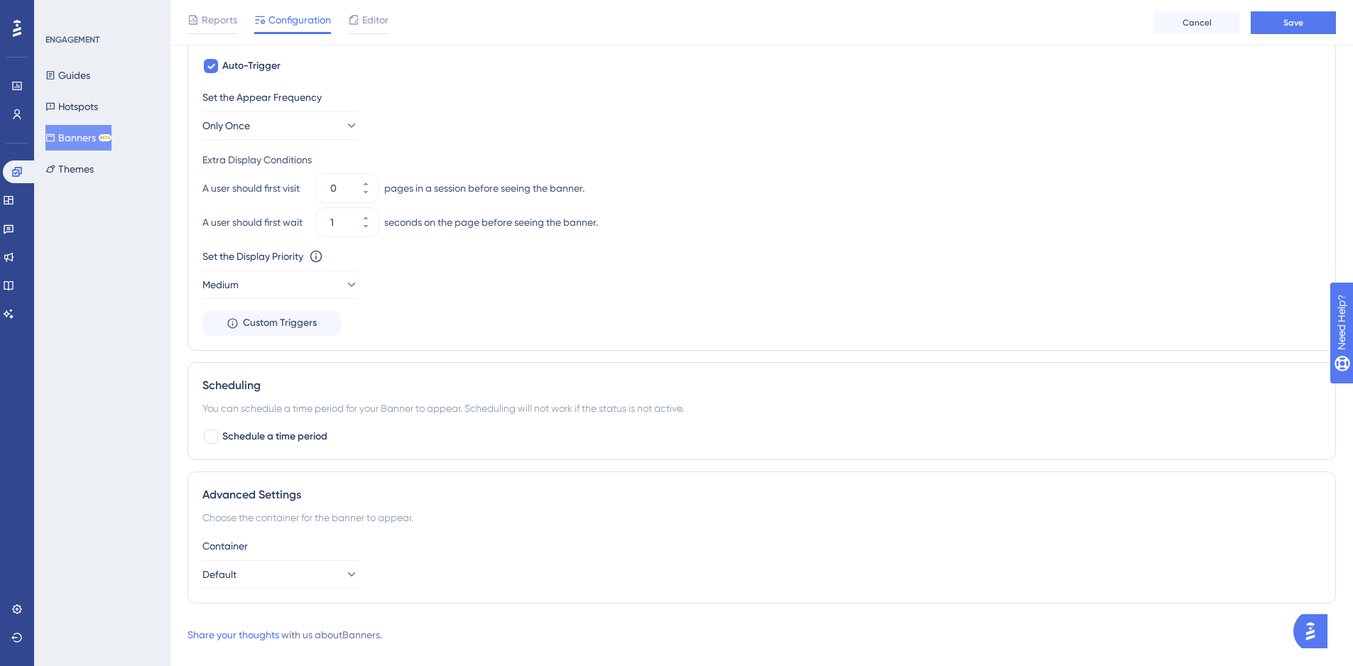
scroll to position [638, 0]
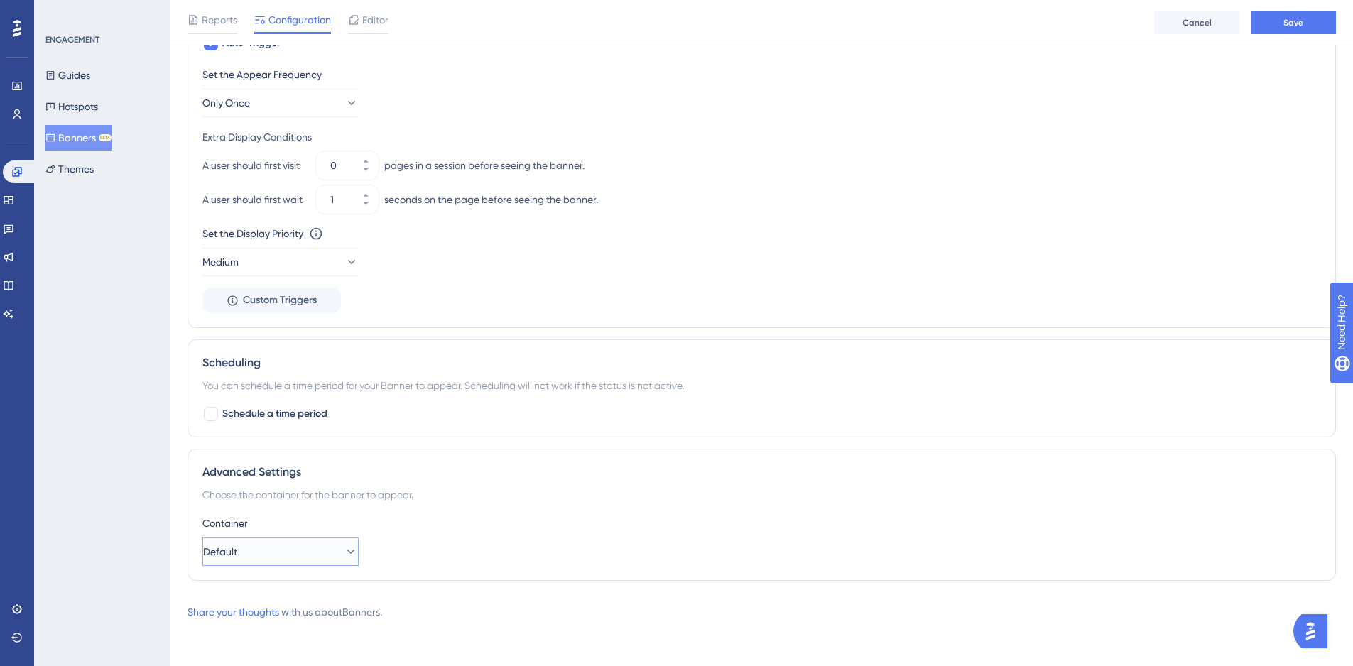
click at [237, 547] on span "Default" at bounding box center [220, 551] width 34 height 17
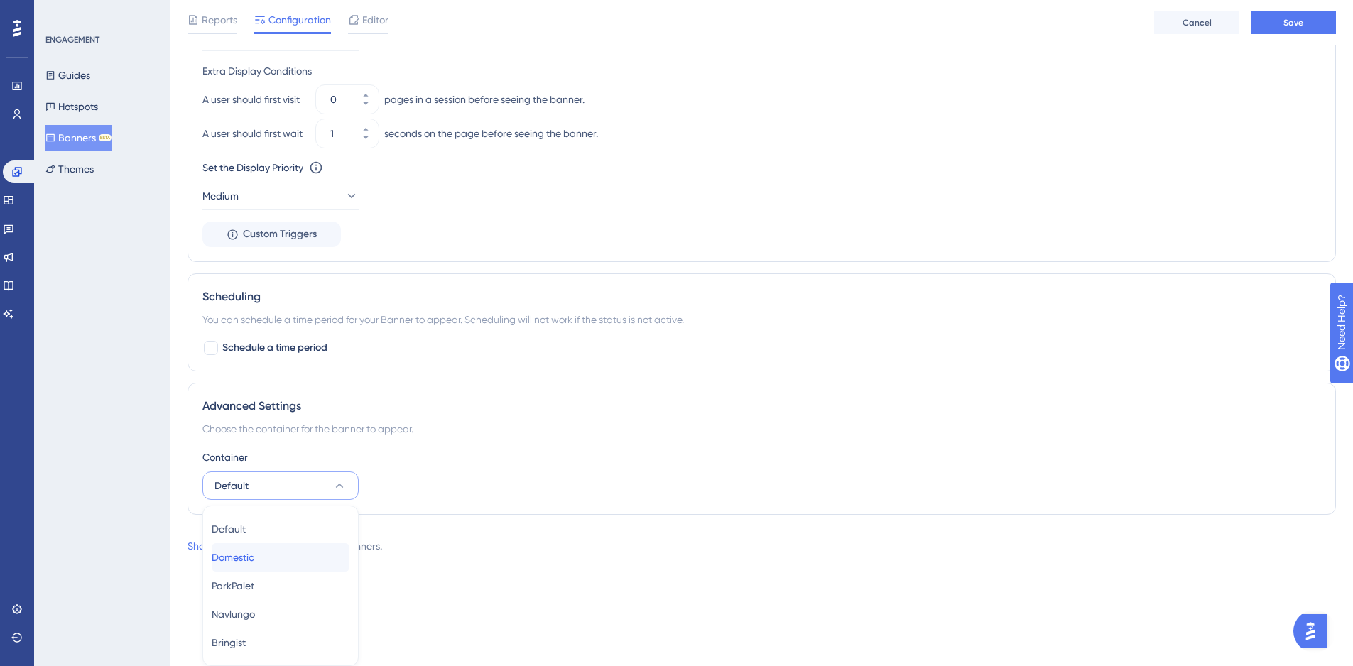
click at [268, 556] on div "Domestic Domestic" at bounding box center [281, 557] width 138 height 28
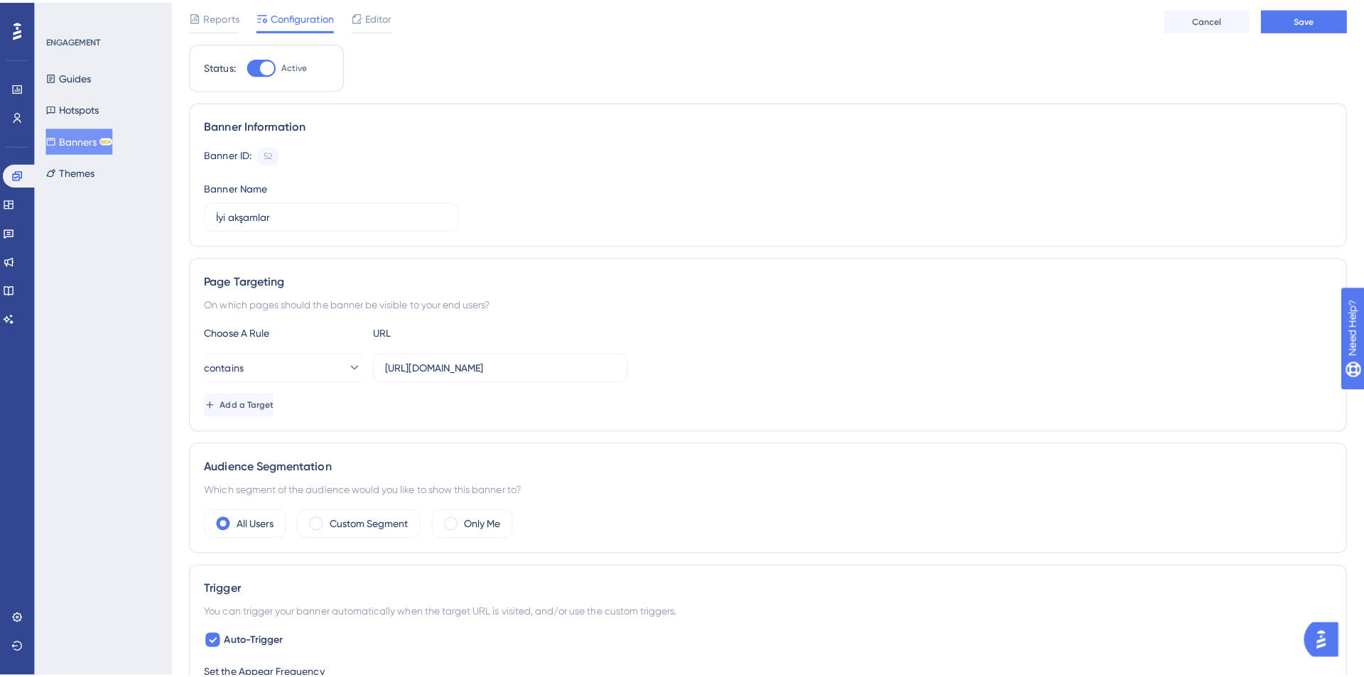
scroll to position [0, 0]
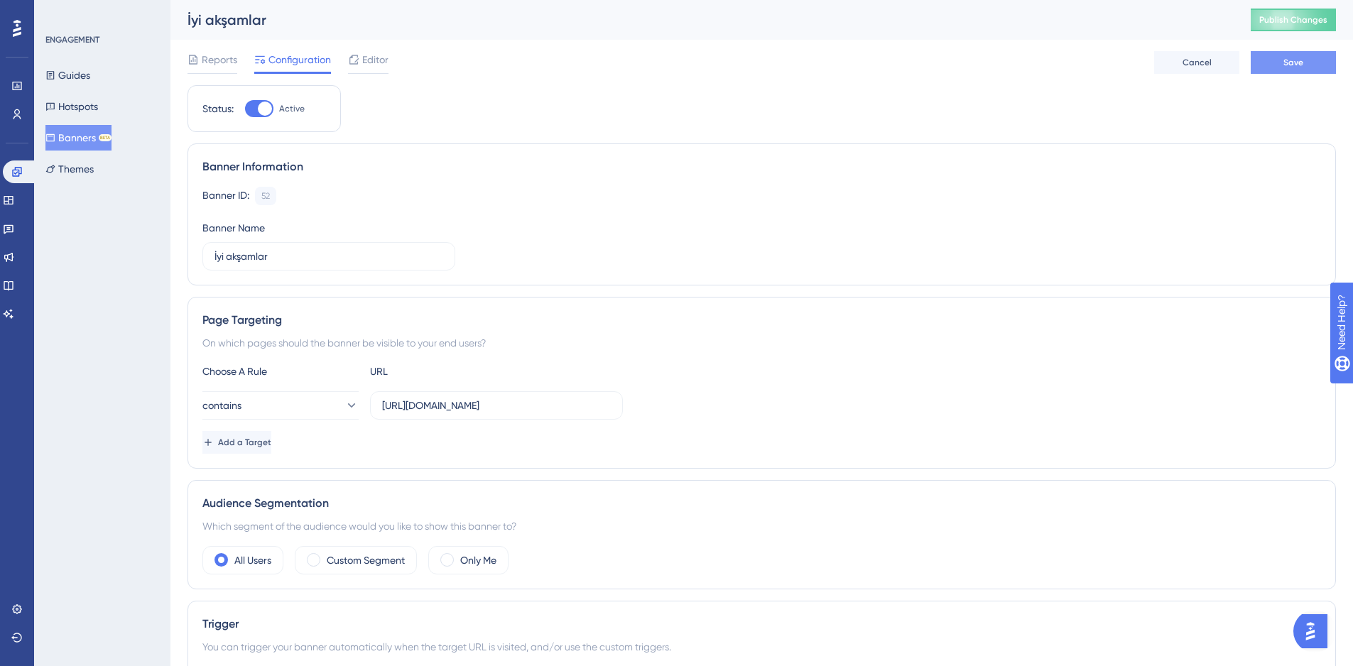
drag, startPoint x: 1331, startPoint y: 48, endPoint x: 1306, endPoint y: 63, distance: 29.4
click at [1306, 63] on div "Reports Configuration Editor Cancel Save" at bounding box center [762, 62] width 1148 height 45
click at [1306, 63] on button "Save" at bounding box center [1293, 62] width 85 height 23
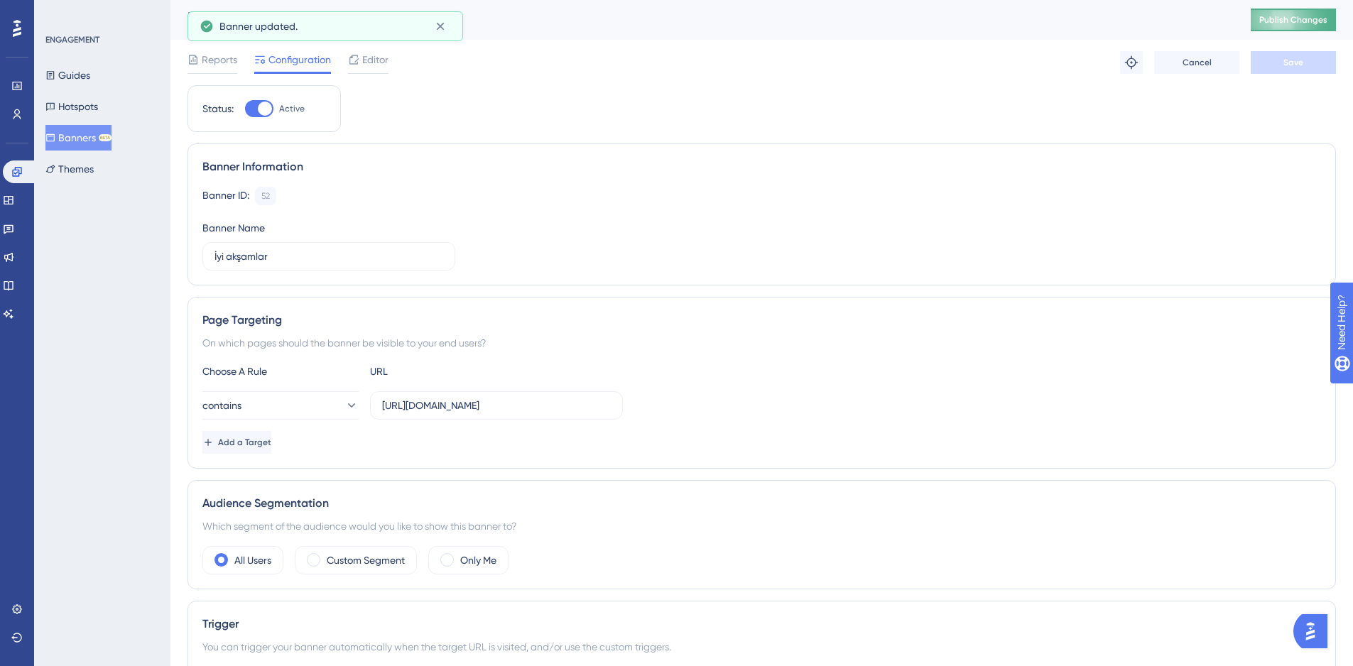
click at [1327, 16] on span "Publish Changes" at bounding box center [1293, 19] width 68 height 11
click at [347, 64] on div "Reports Configuration Editor" at bounding box center [288, 62] width 201 height 23
click at [366, 59] on span "Editor" at bounding box center [375, 59] width 26 height 17
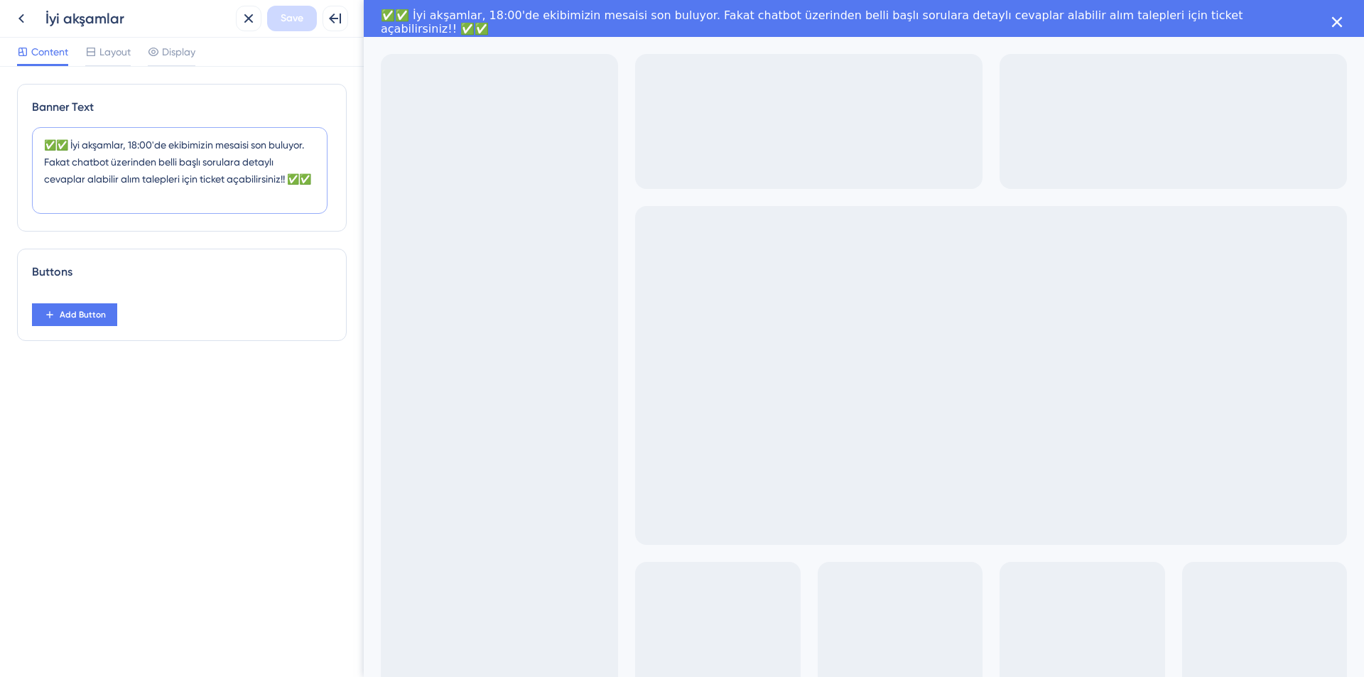
click at [152, 141] on textarea "✅✅ İyi akşamlar, 18:00'de ekibimizin mesaisi son buluyor. Fakat chatbot üzerind…" at bounding box center [179, 170] width 295 height 87
type textarea "✅✅ İyi akşamlar, 18:30'da ekibimizin mesaisi son buluyor. Fakat chatbot üzerind…"
click at [293, 20] on span "Save" at bounding box center [292, 18] width 23 height 17
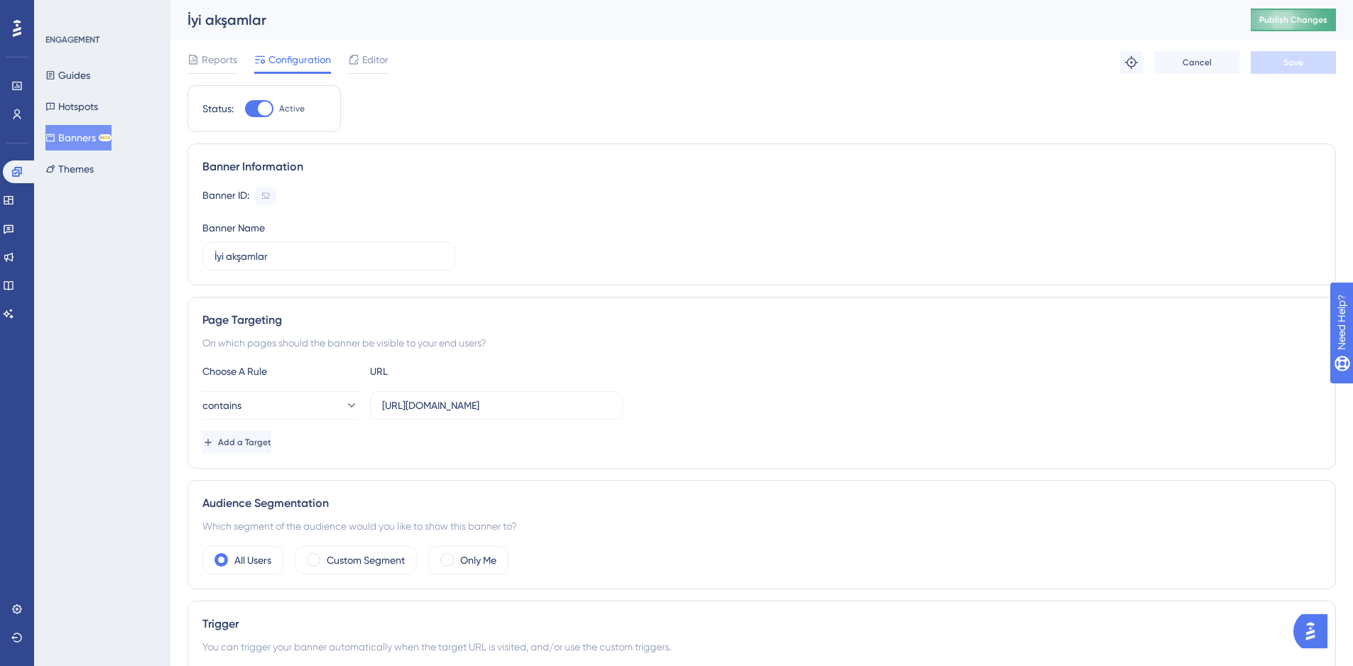
click at [1287, 25] on span "Publish Changes" at bounding box center [1293, 19] width 68 height 11
click at [227, 73] on div at bounding box center [213, 73] width 50 height 2
